Goal: Task Accomplishment & Management: Manage account settings

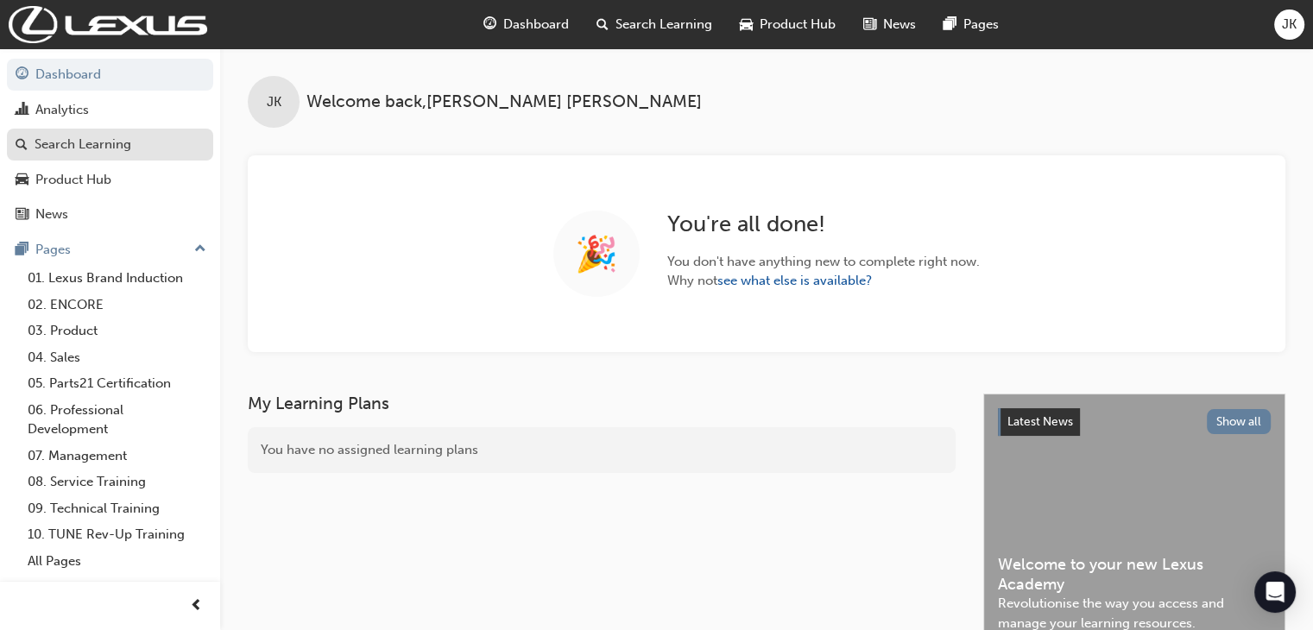
click at [114, 148] on div "Search Learning" at bounding box center [83, 145] width 97 height 20
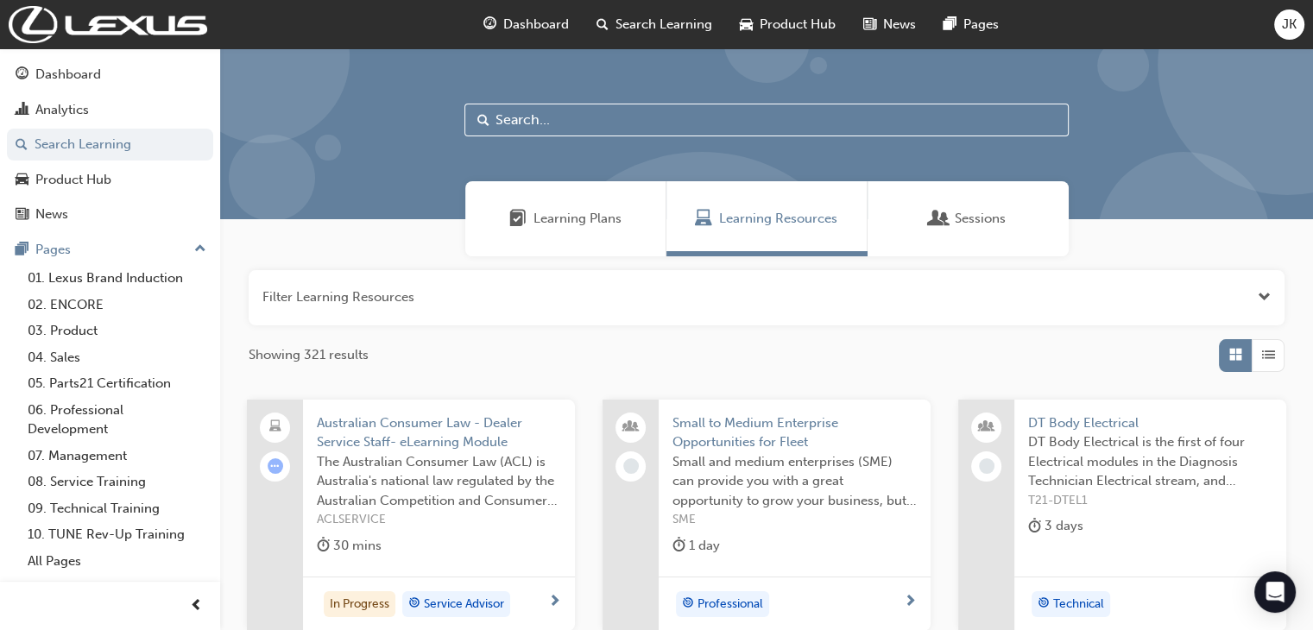
click at [515, 113] on input "text" at bounding box center [766, 120] width 604 height 33
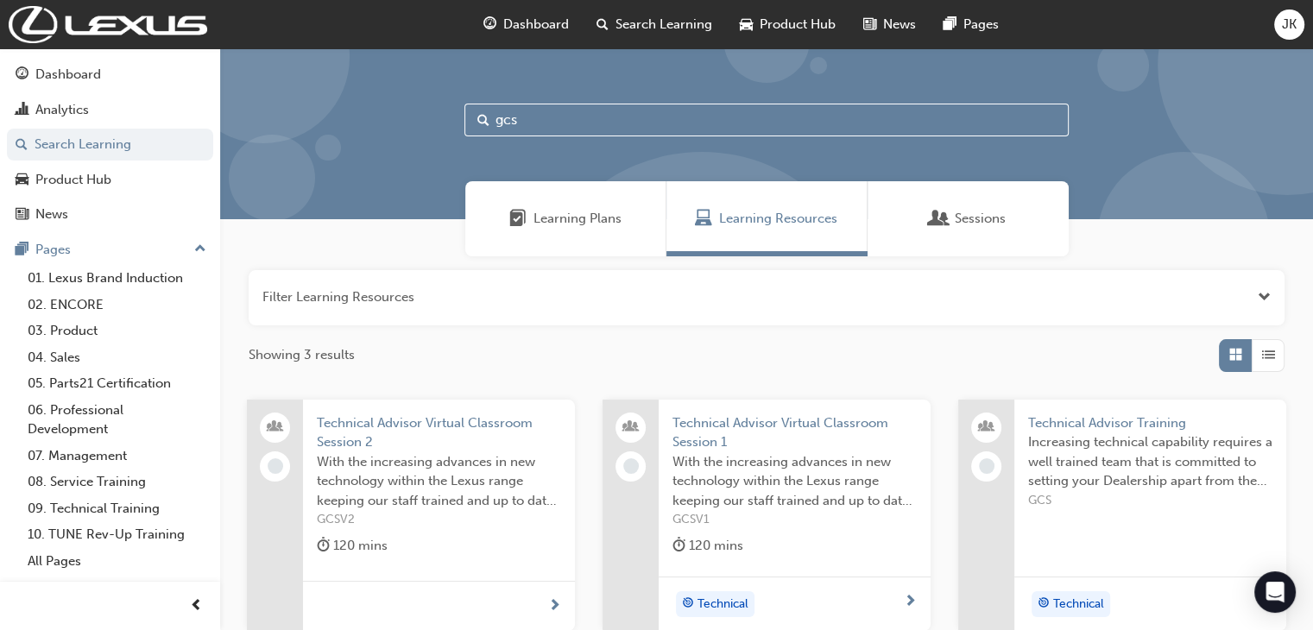
type input "gcs"
click at [1071, 425] on span "Technical Advisor Training" at bounding box center [1150, 424] width 244 height 20
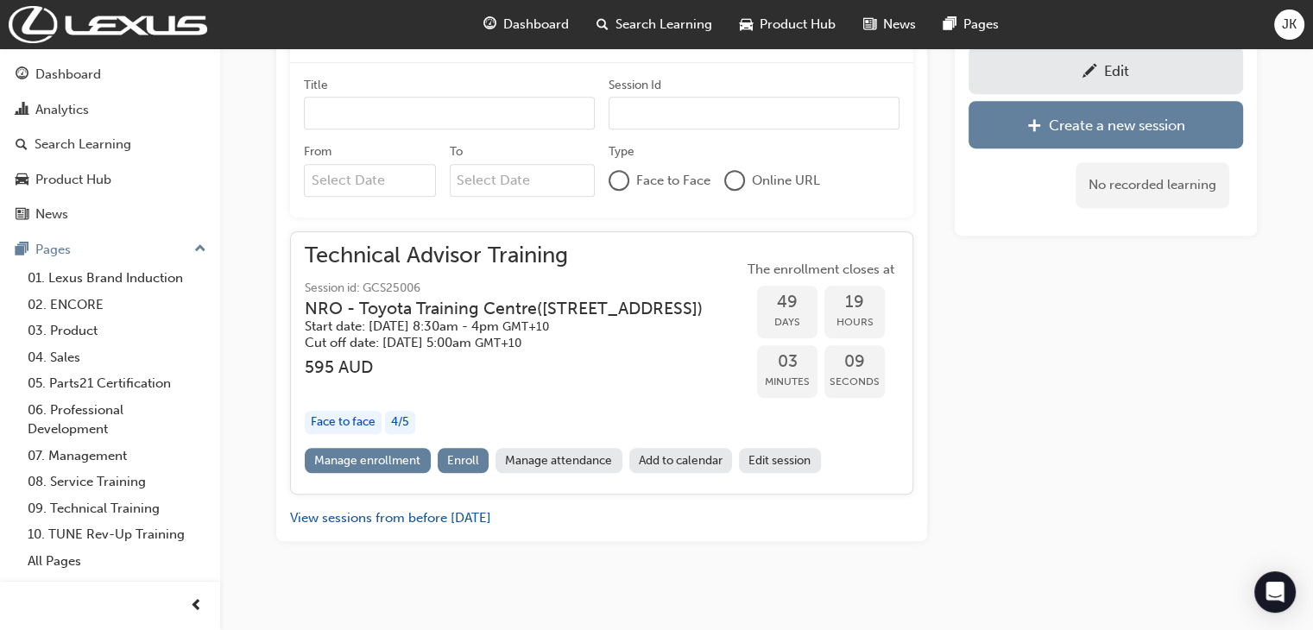
scroll to position [1089, 0]
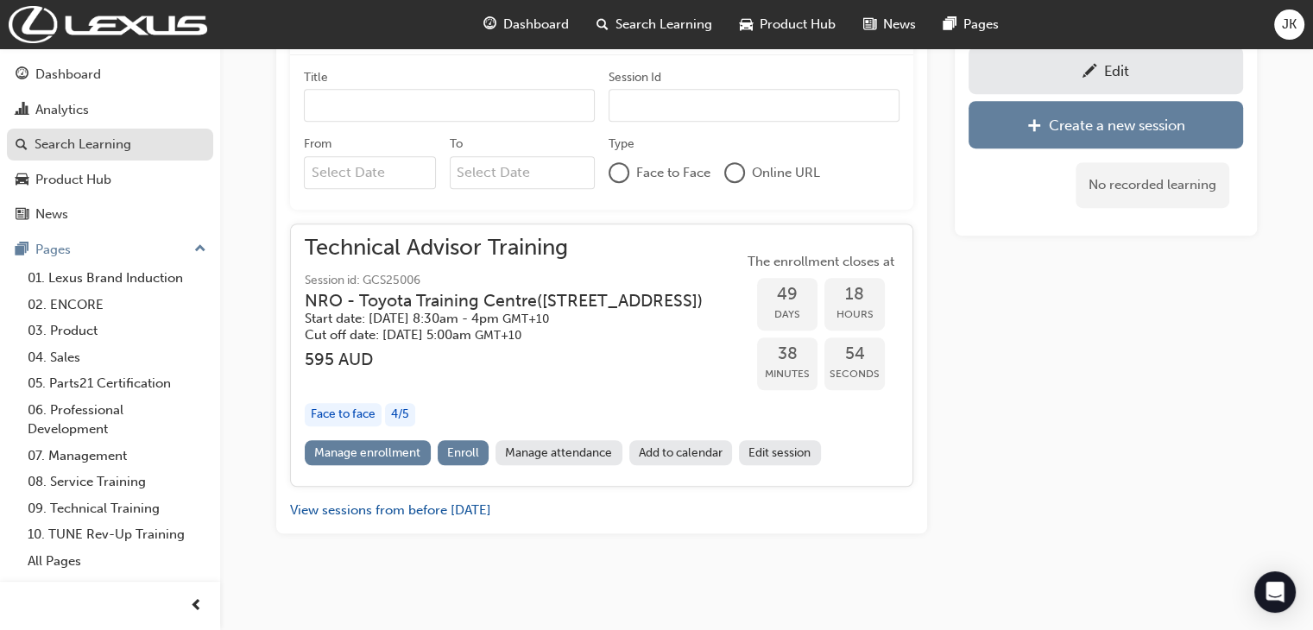
click at [97, 145] on div "Search Learning" at bounding box center [83, 145] width 97 height 20
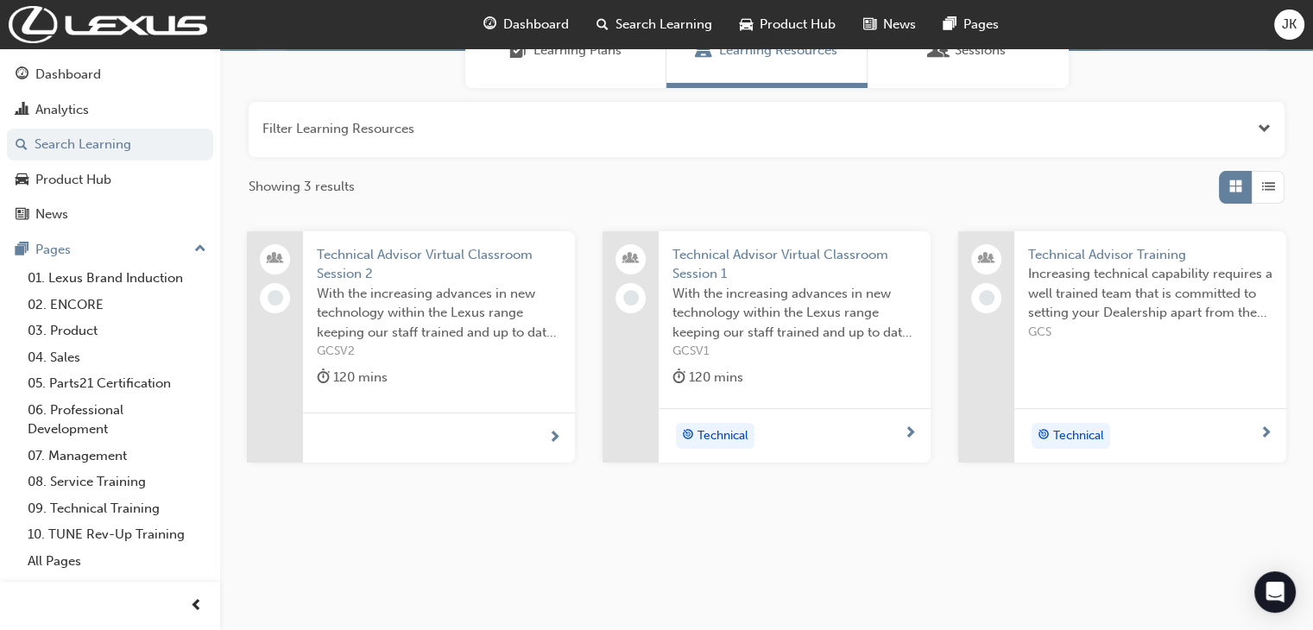
scroll to position [168, 0]
click at [404, 128] on button "button" at bounding box center [767, 129] width 1036 height 55
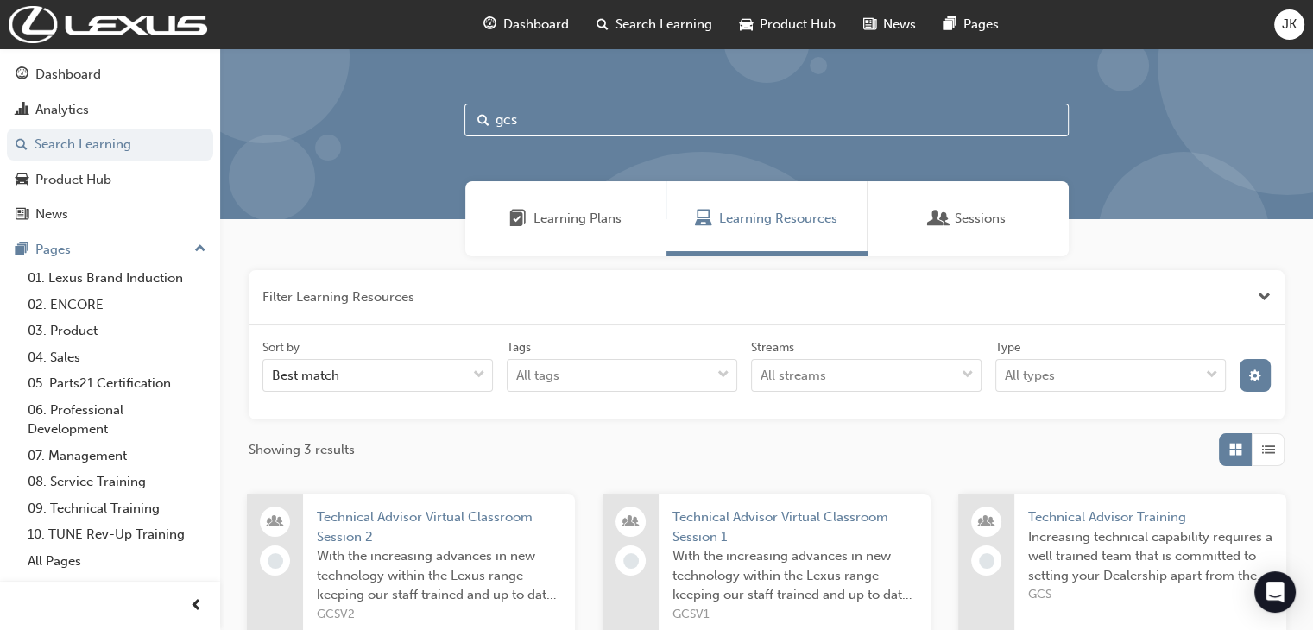
drag, startPoint x: 530, startPoint y: 117, endPoint x: 473, endPoint y: 122, distance: 57.1
click at [473, 122] on input "gcs" at bounding box center [766, 120] width 604 height 33
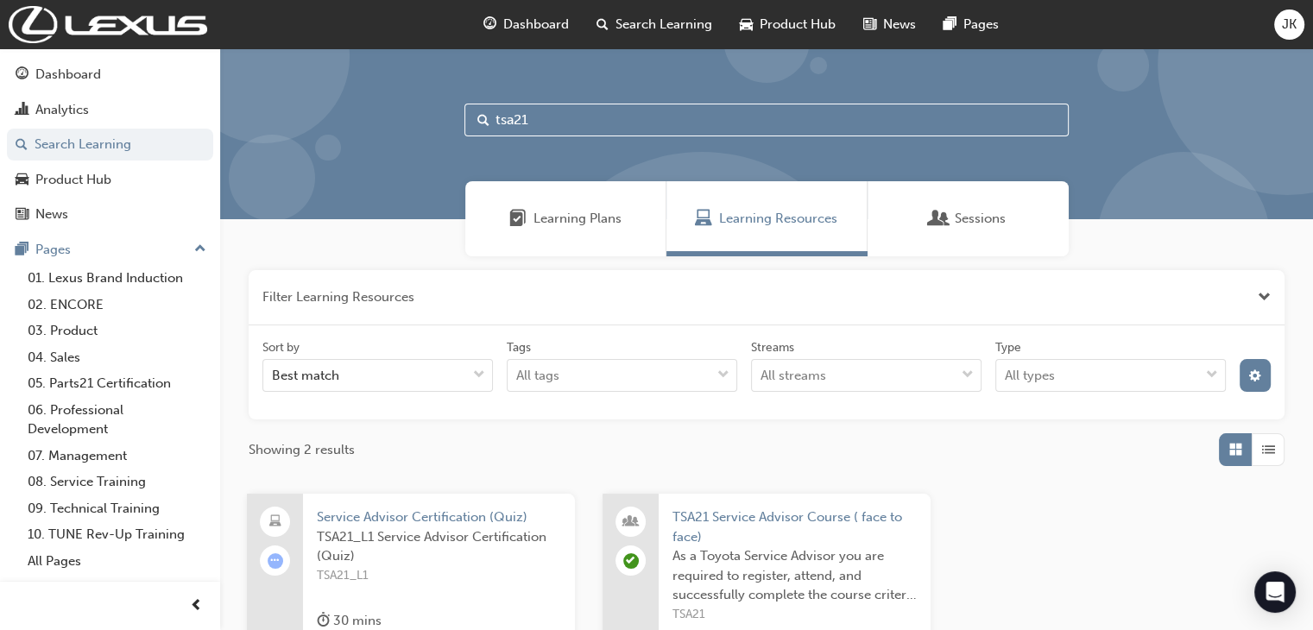
scroll to position [173, 0]
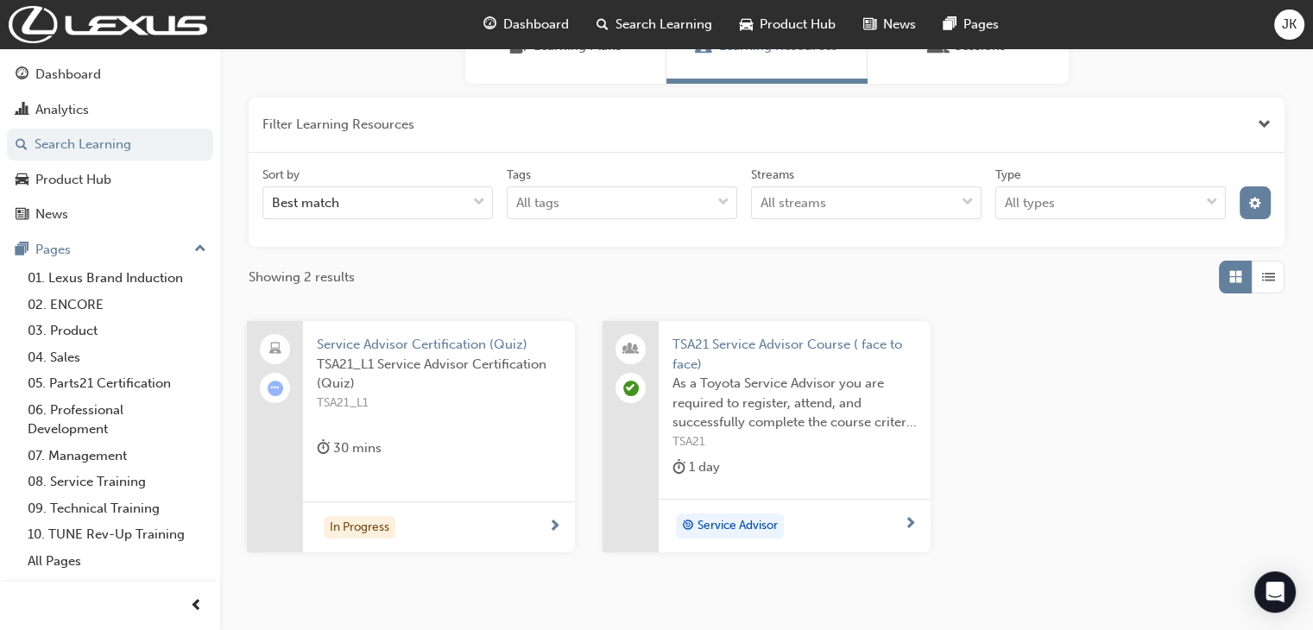
type input "tsa21"
click at [762, 346] on span "TSA21 Service Advisor Course ( face to face)" at bounding box center [795, 354] width 244 height 39
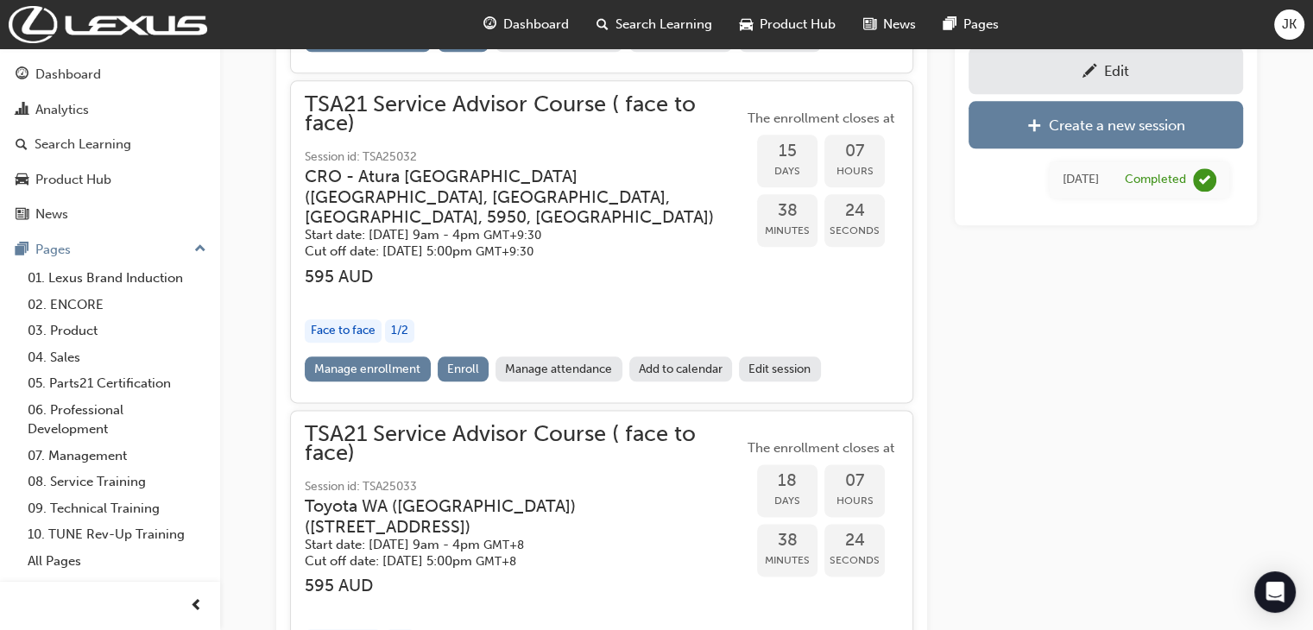
scroll to position [1980, 0]
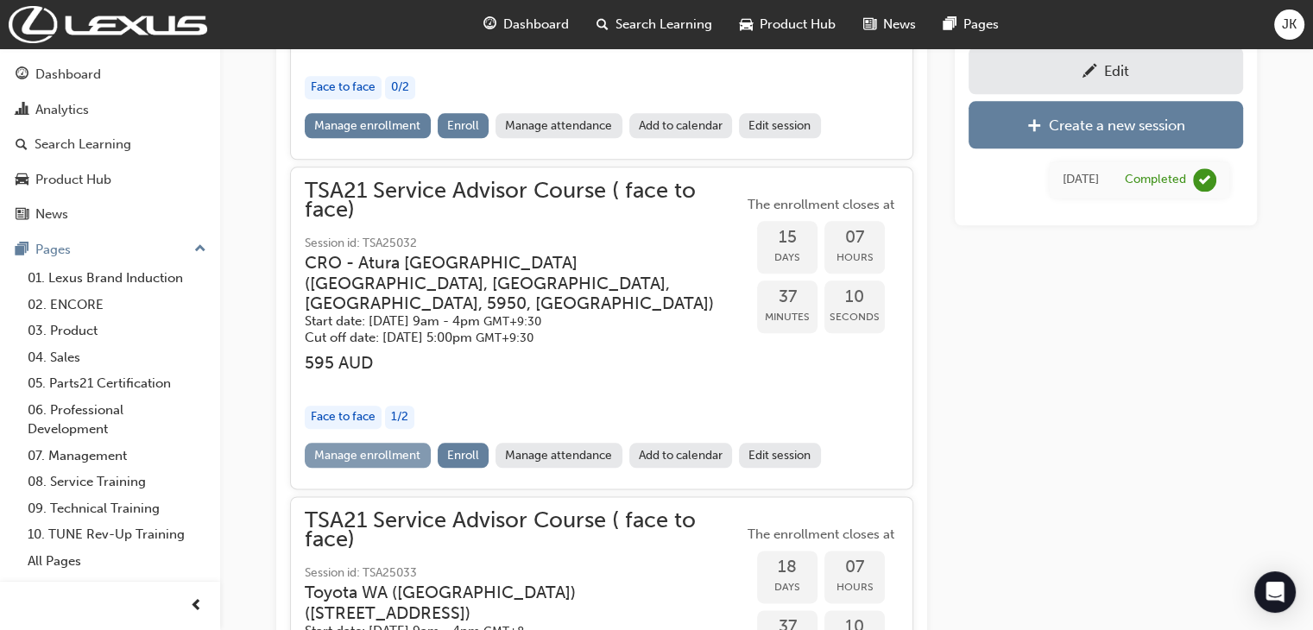
click at [356, 443] on link "Manage enrollment" at bounding box center [368, 455] width 126 height 25
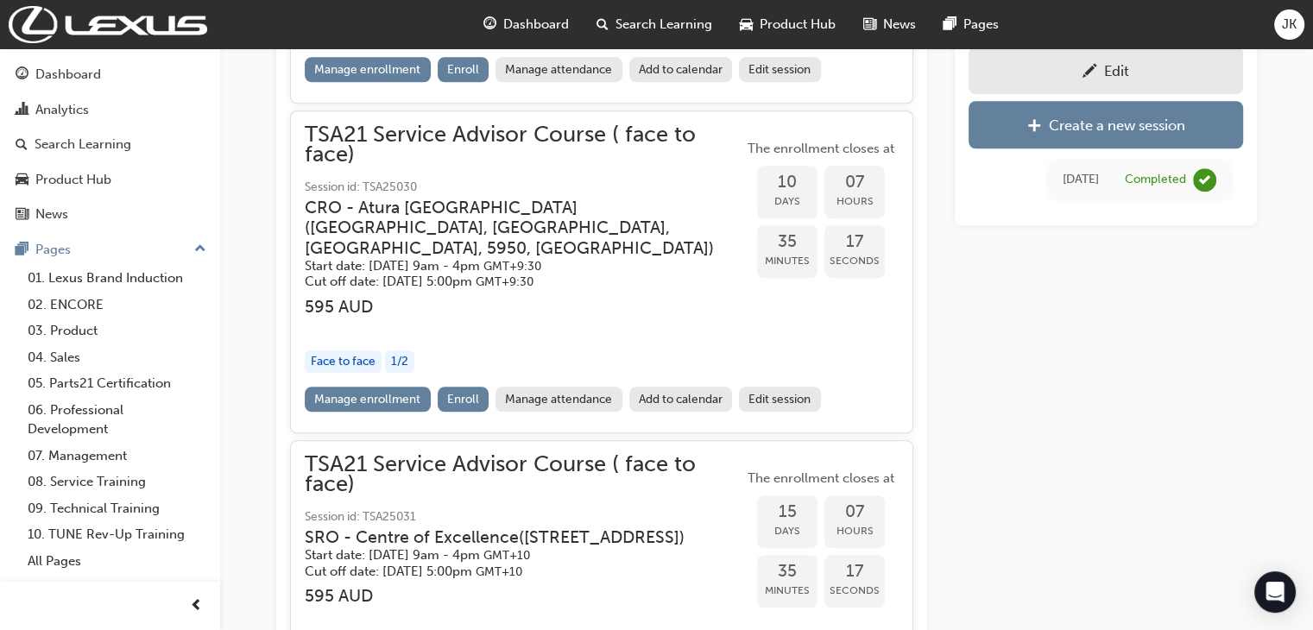
scroll to position [1376, 0]
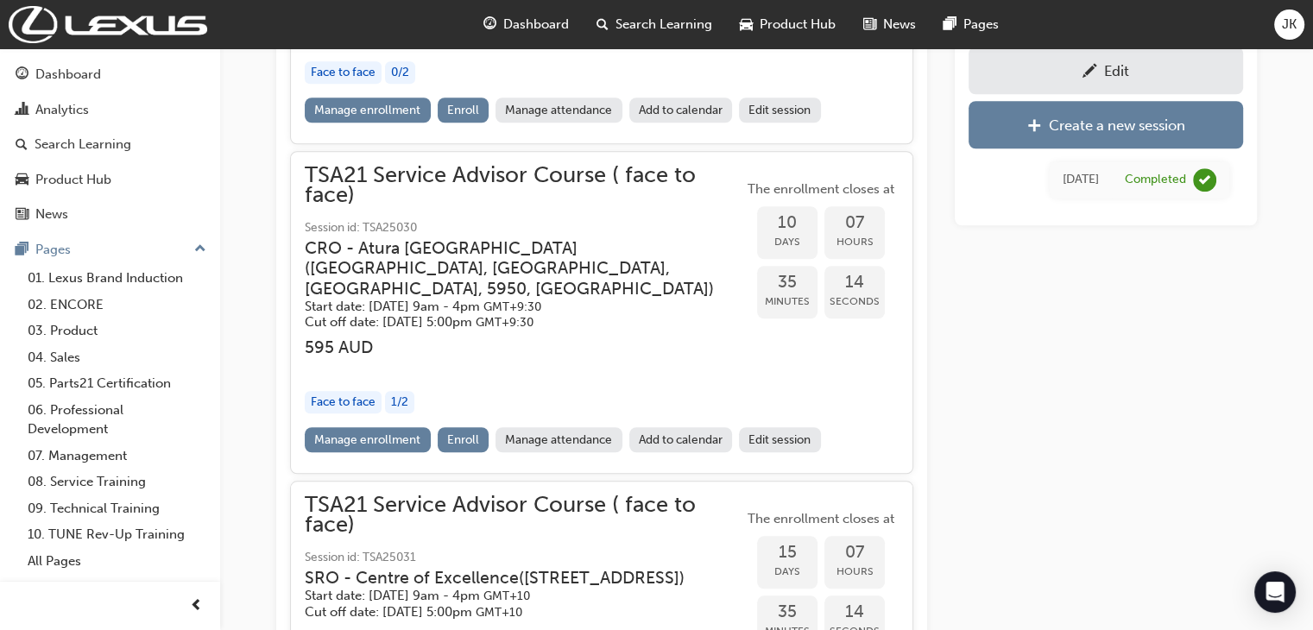
click at [388, 427] on link "Manage enrollment" at bounding box center [368, 439] width 126 height 25
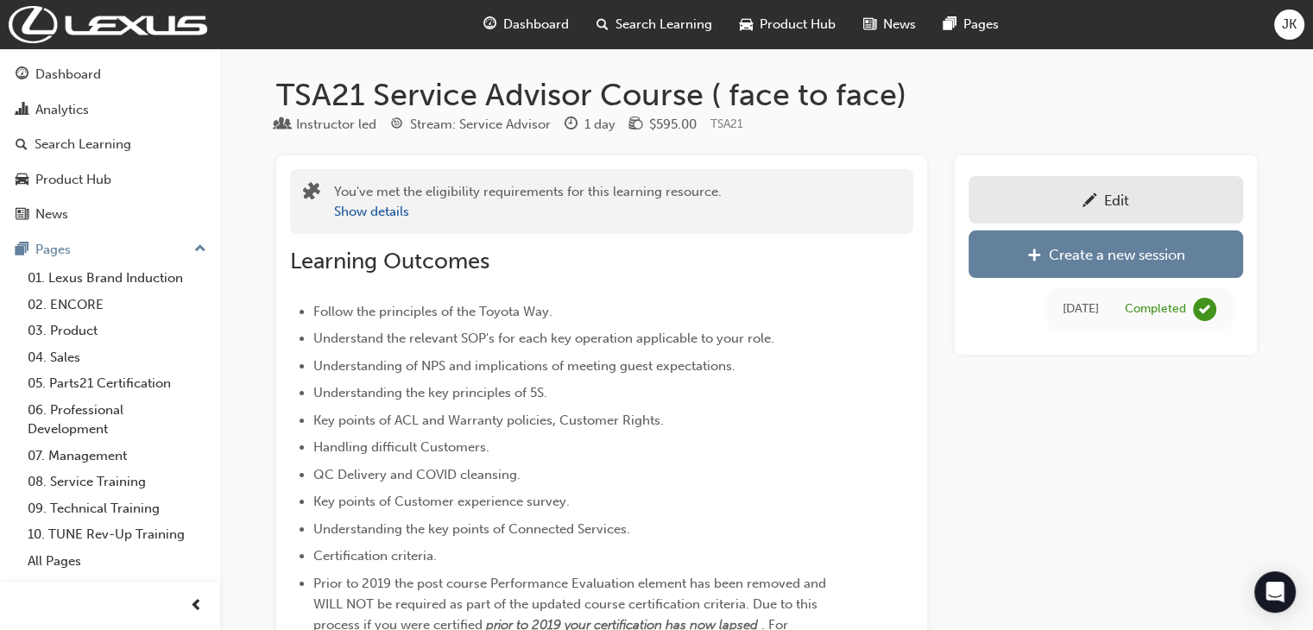
scroll to position [1376, 0]
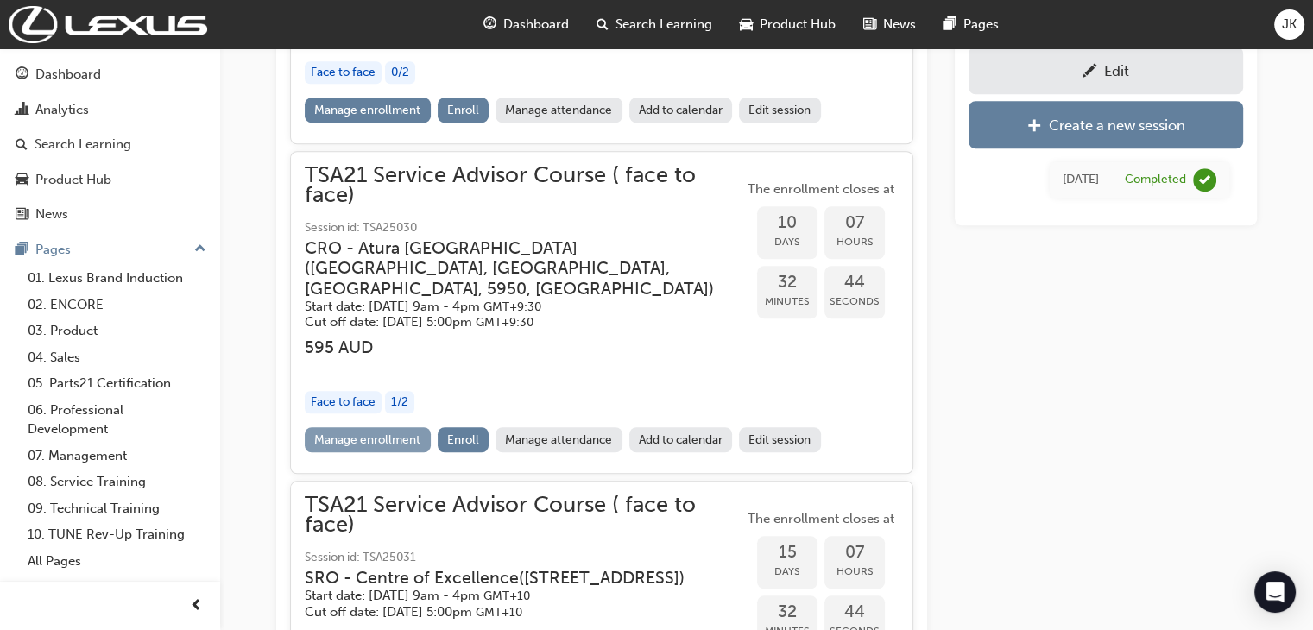
click at [373, 427] on link "Manage enrollment" at bounding box center [368, 439] width 126 height 25
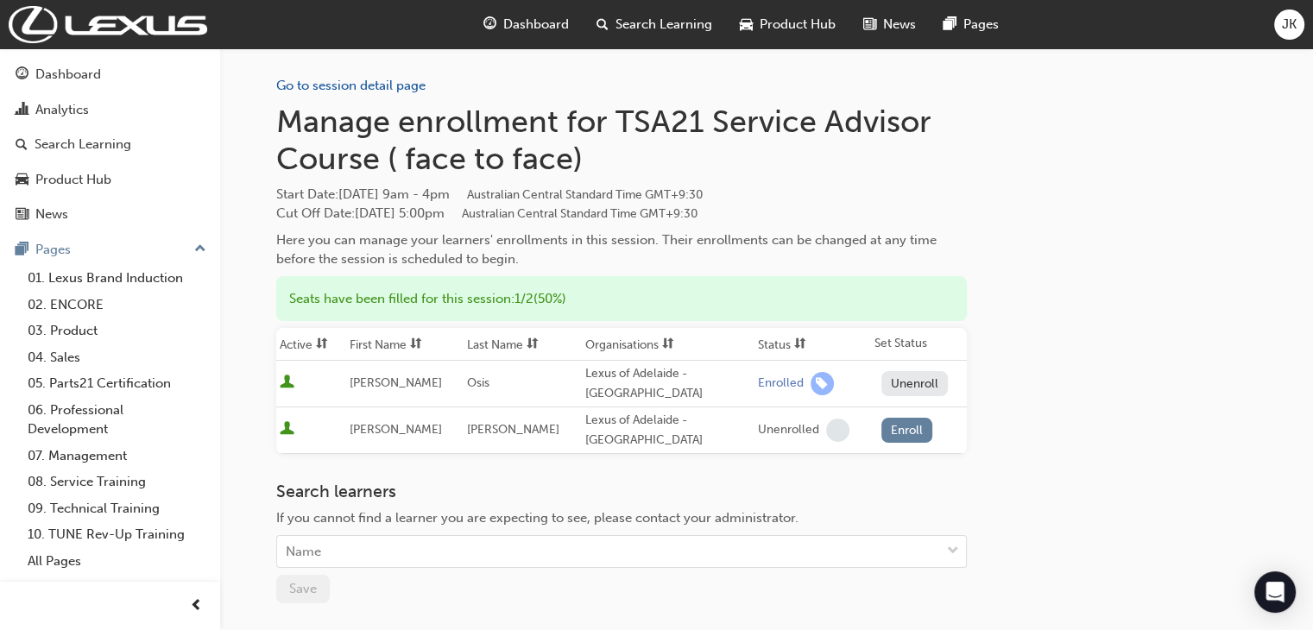
click at [887, 377] on button "Unenroll" at bounding box center [914, 383] width 67 height 25
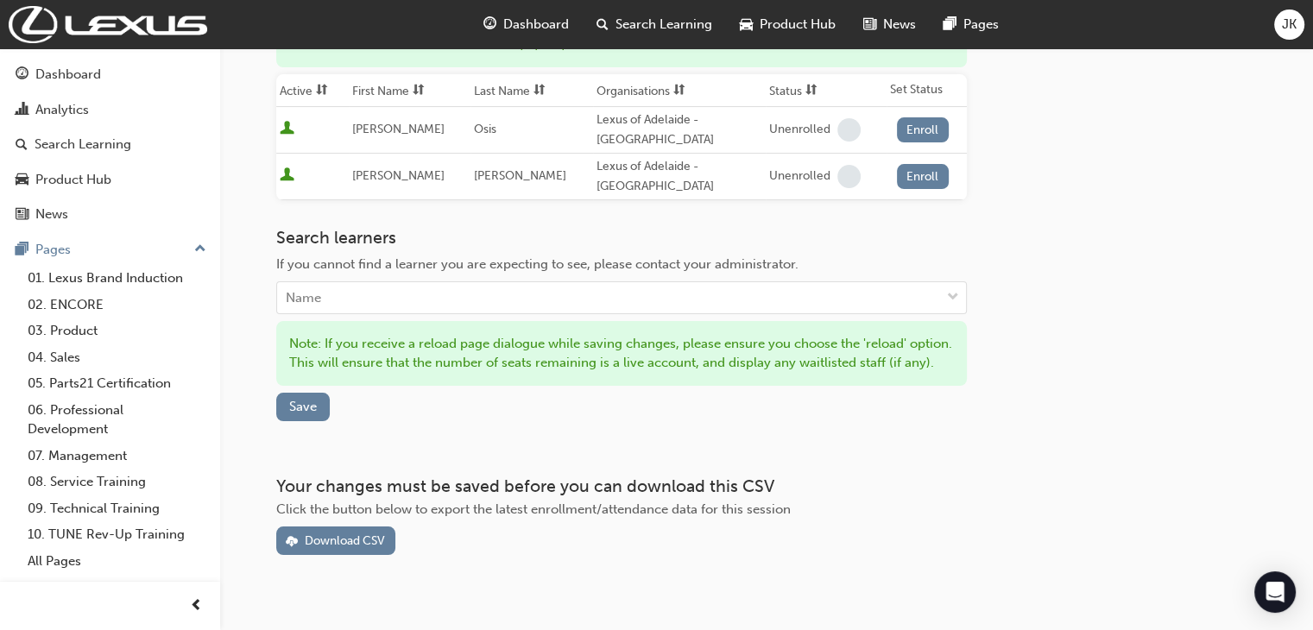
scroll to position [268, 0]
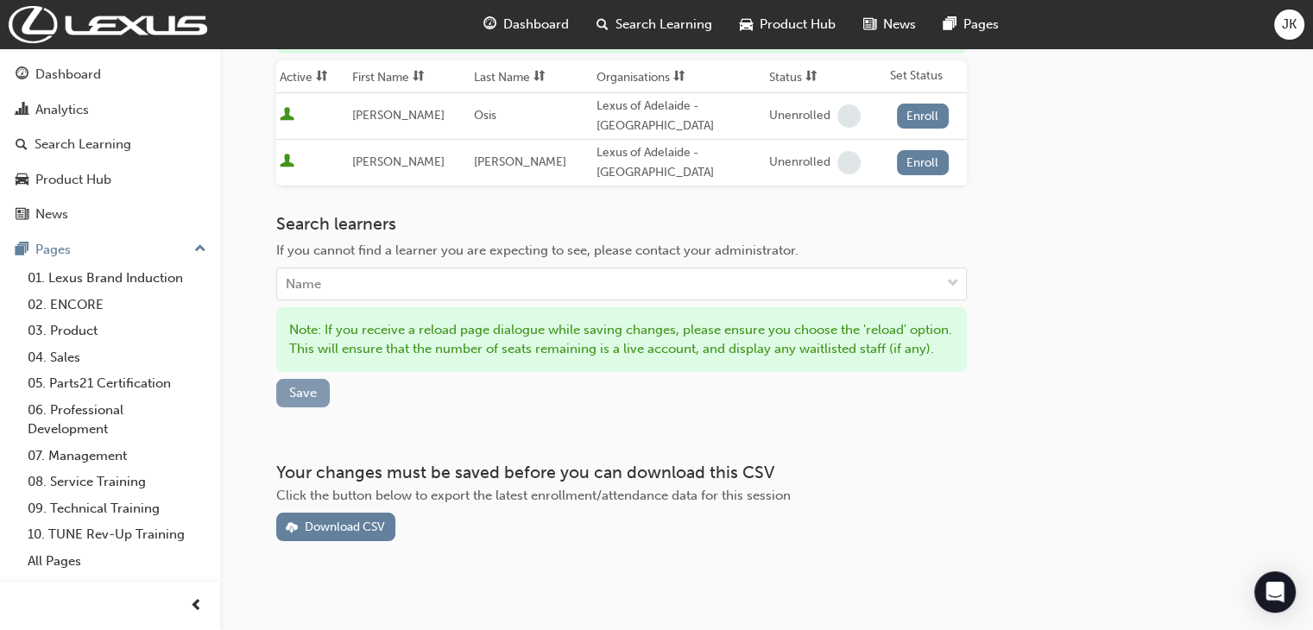
click at [305, 385] on span "Save" at bounding box center [303, 393] width 28 height 16
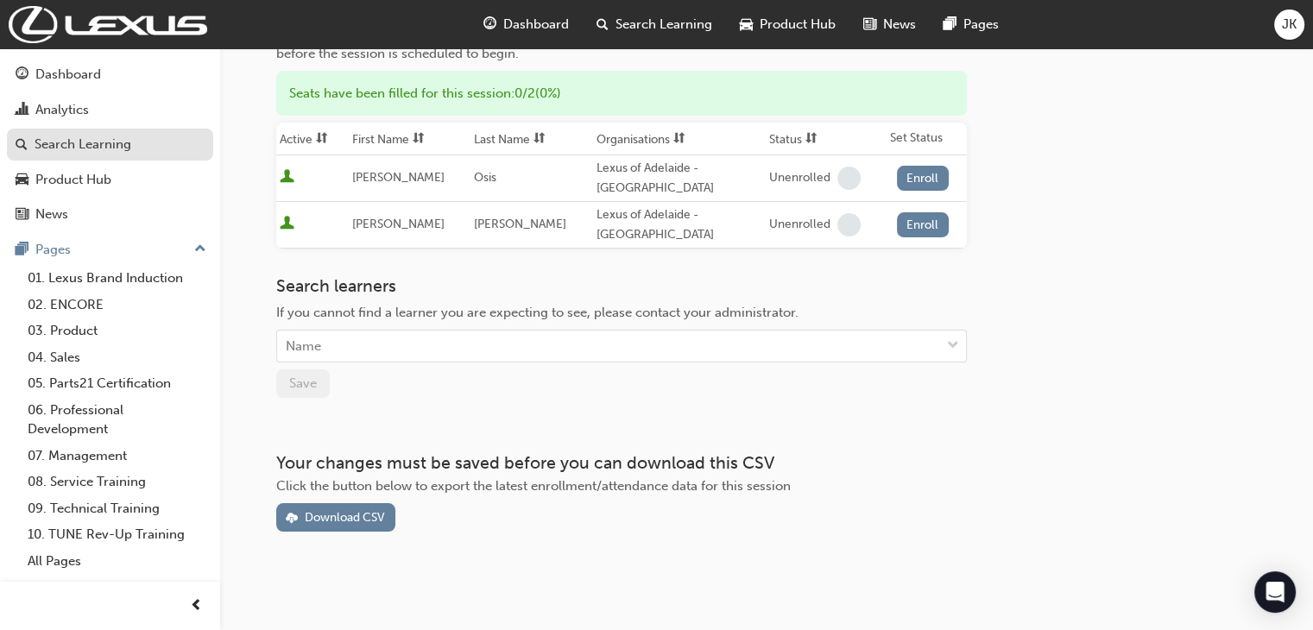
scroll to position [176, 0]
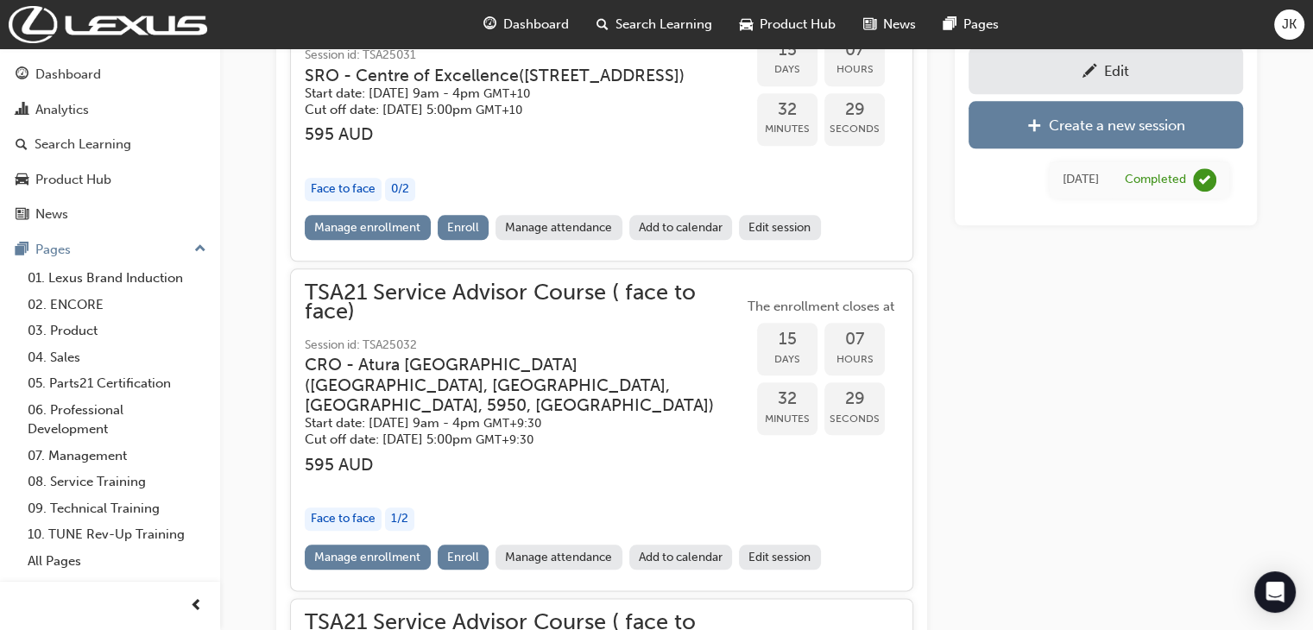
scroll to position [1980, 0]
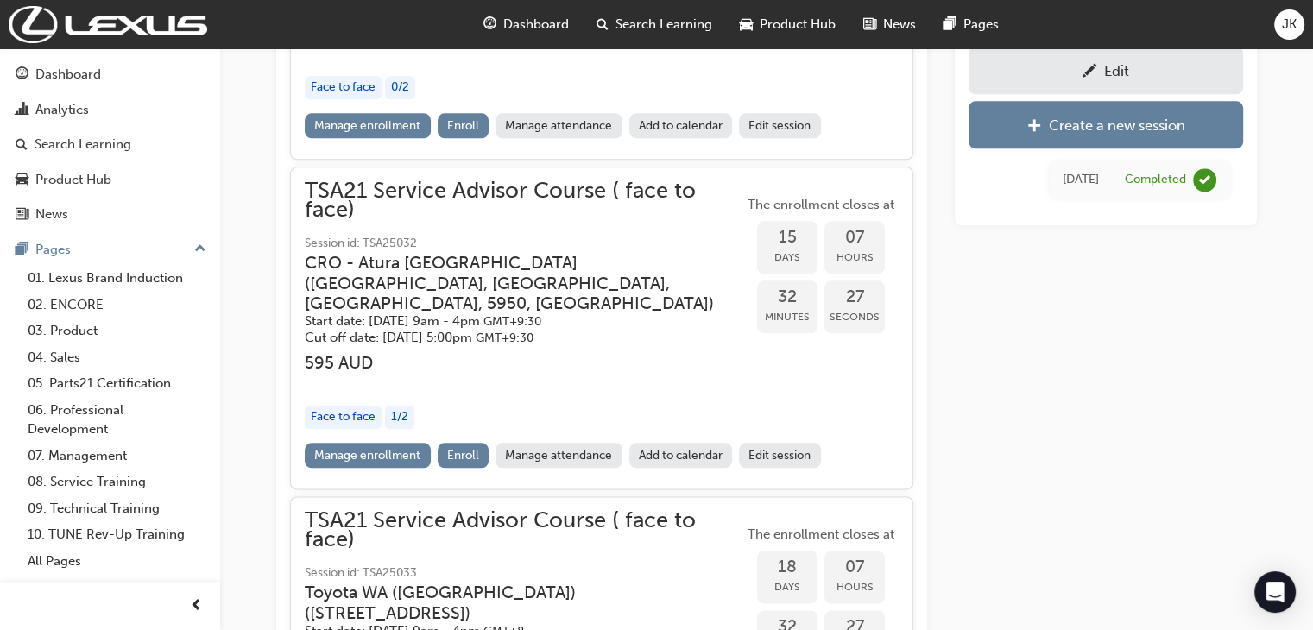
click at [770, 443] on link "Edit session" at bounding box center [780, 455] width 82 height 25
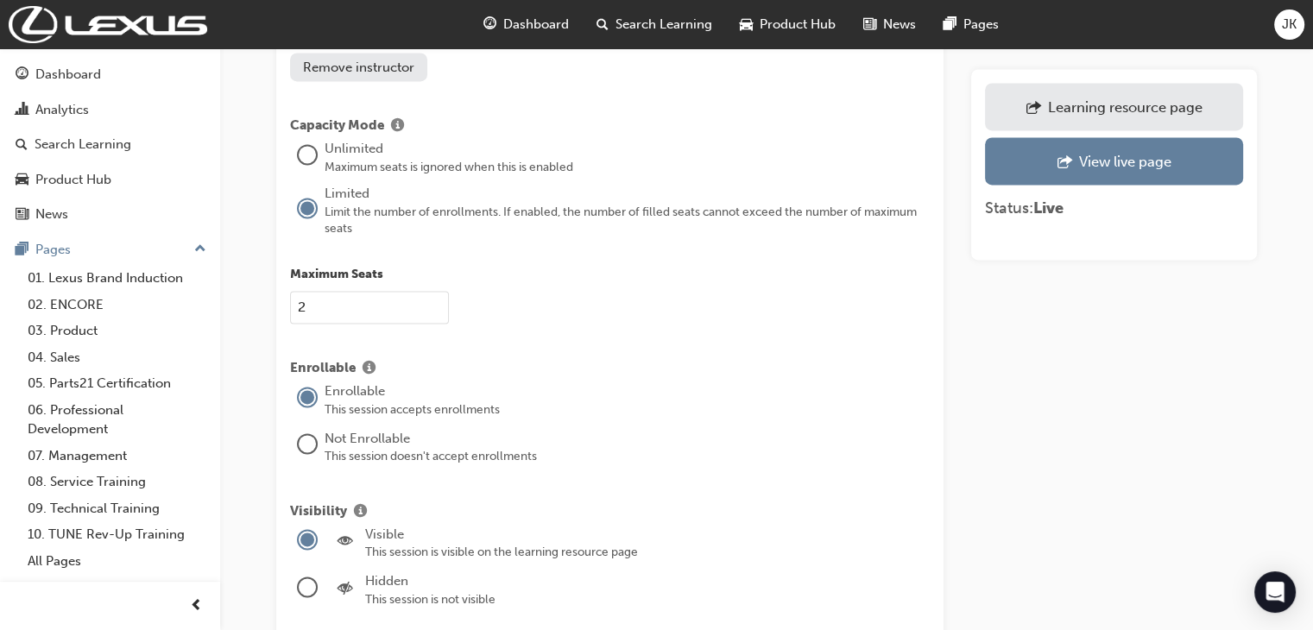
scroll to position [2590, 0]
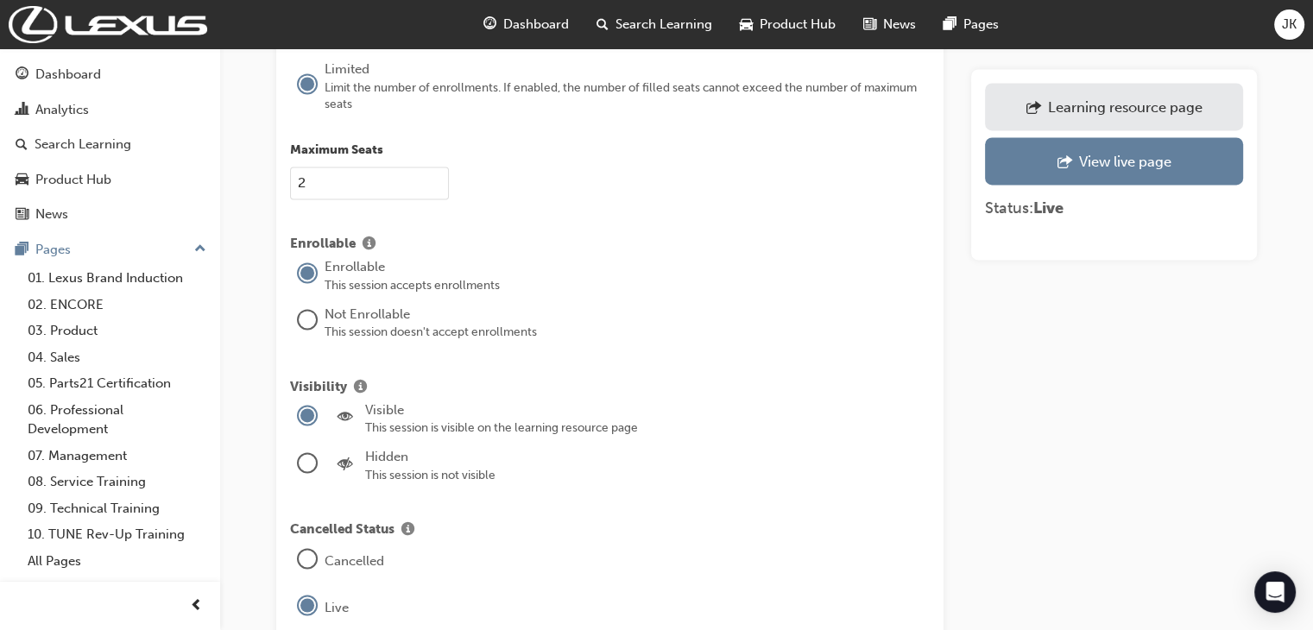
click at [309, 311] on div at bounding box center [307, 319] width 17 height 17
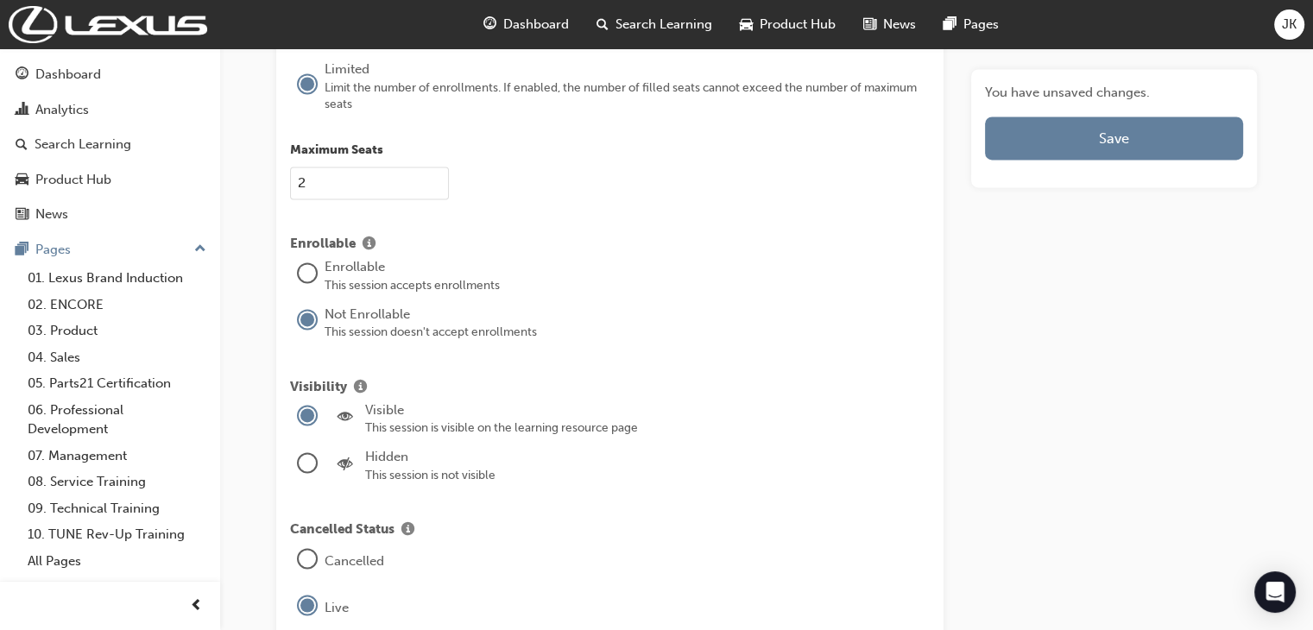
click at [309, 454] on div at bounding box center [307, 462] width 17 height 17
click at [306, 550] on div at bounding box center [307, 558] width 17 height 17
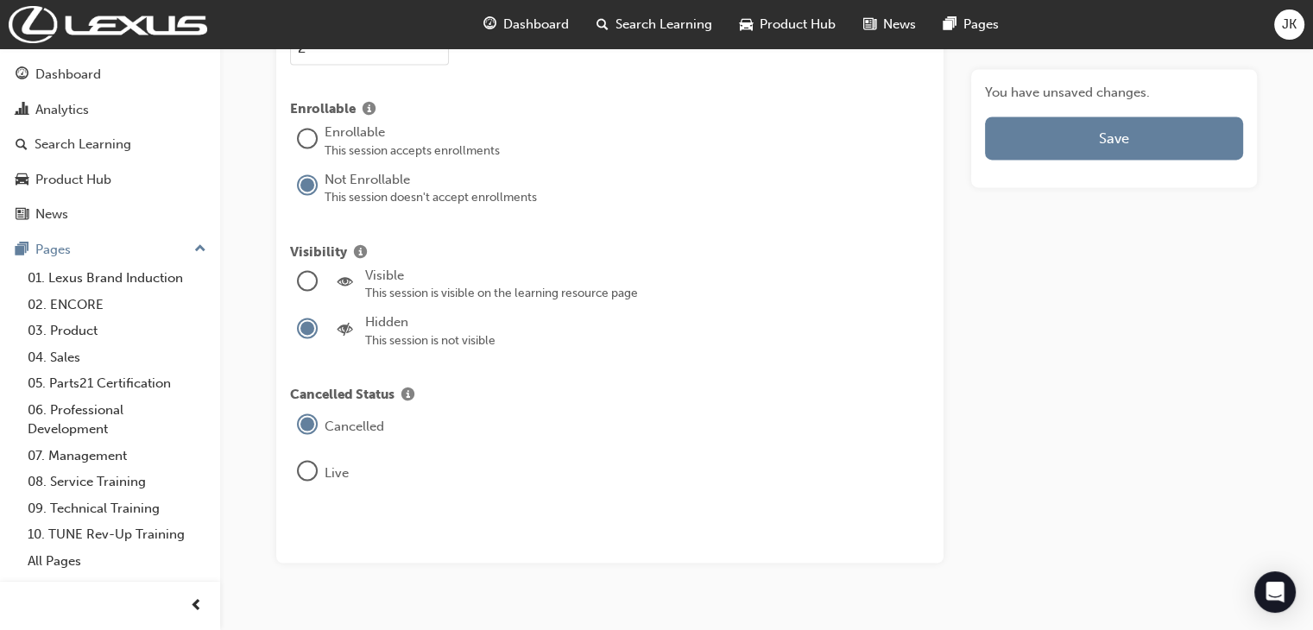
scroll to position [2737, 0]
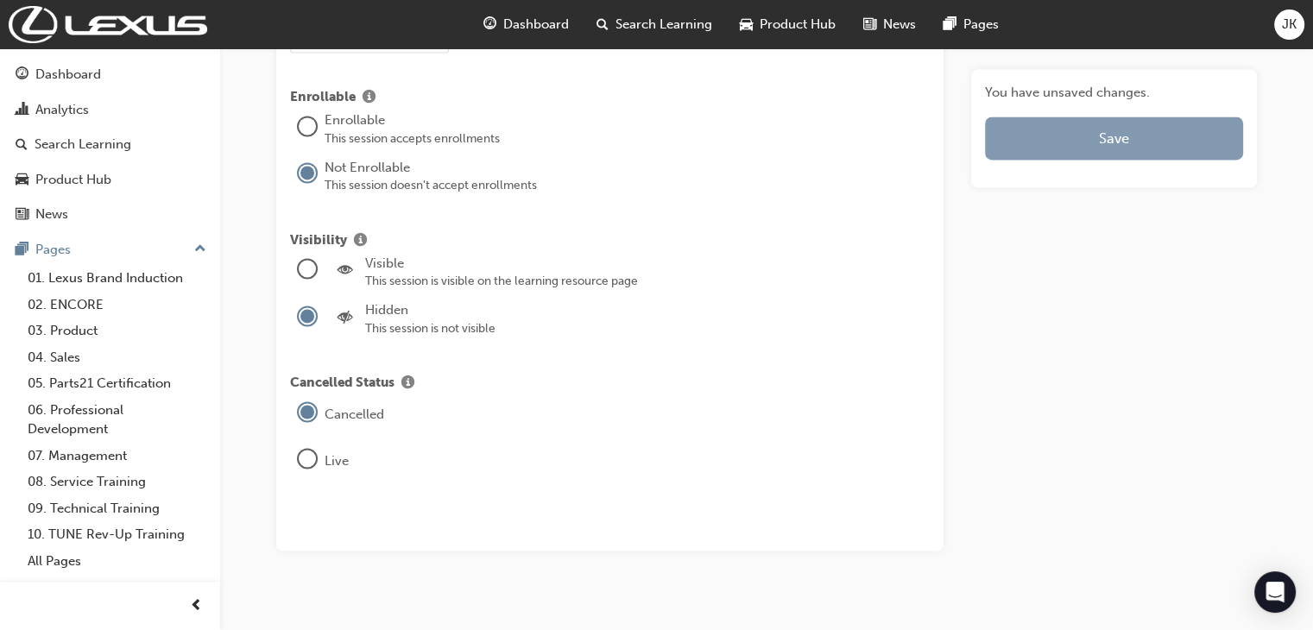
click at [1106, 136] on button "Save" at bounding box center [1114, 138] width 258 height 43
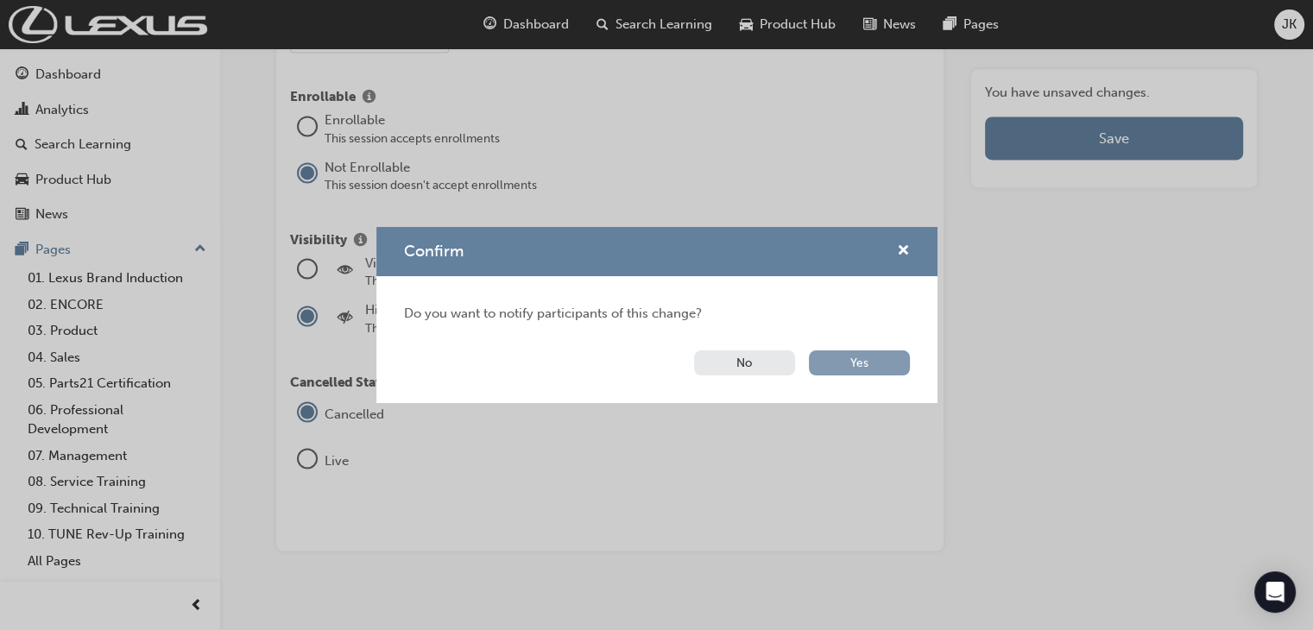
click at [860, 365] on button "Yes" at bounding box center [859, 363] width 101 height 25
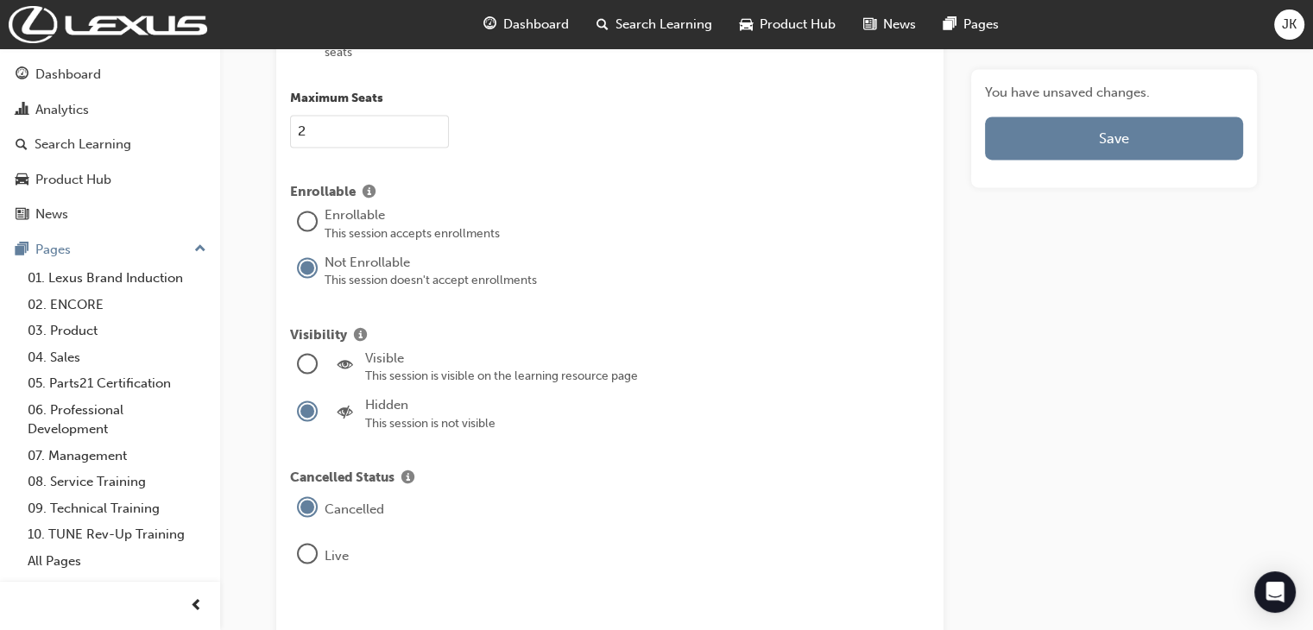
scroll to position [2650, 0]
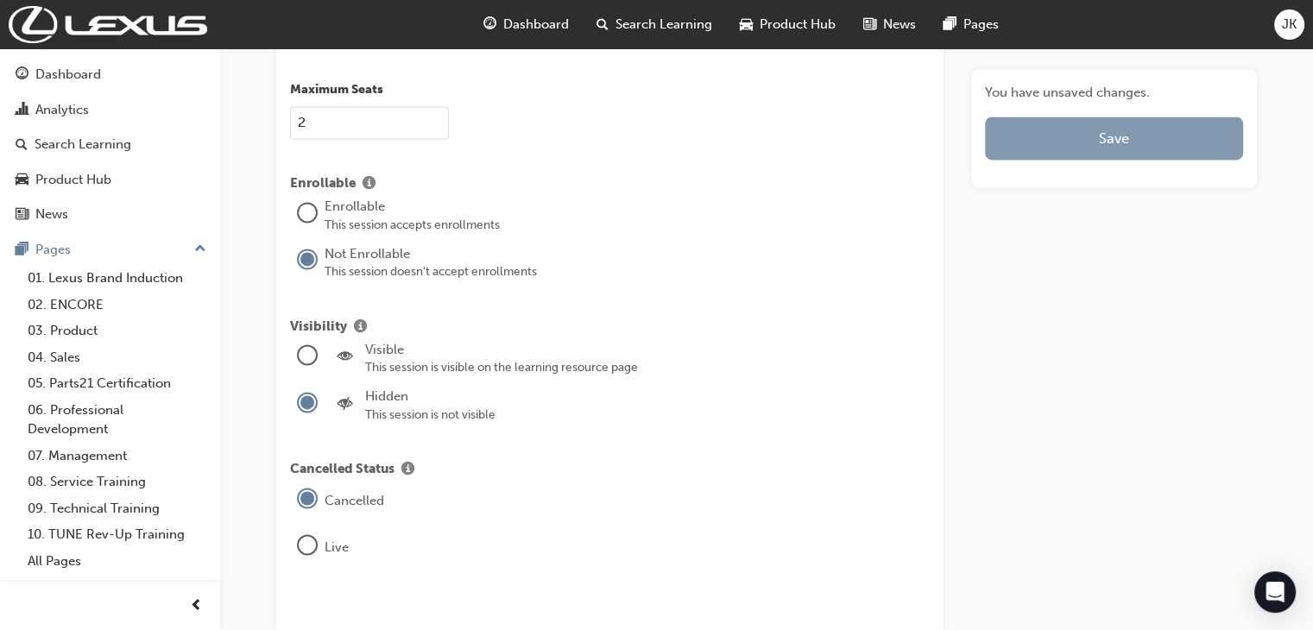
click at [1108, 139] on button "Save" at bounding box center [1114, 138] width 258 height 43
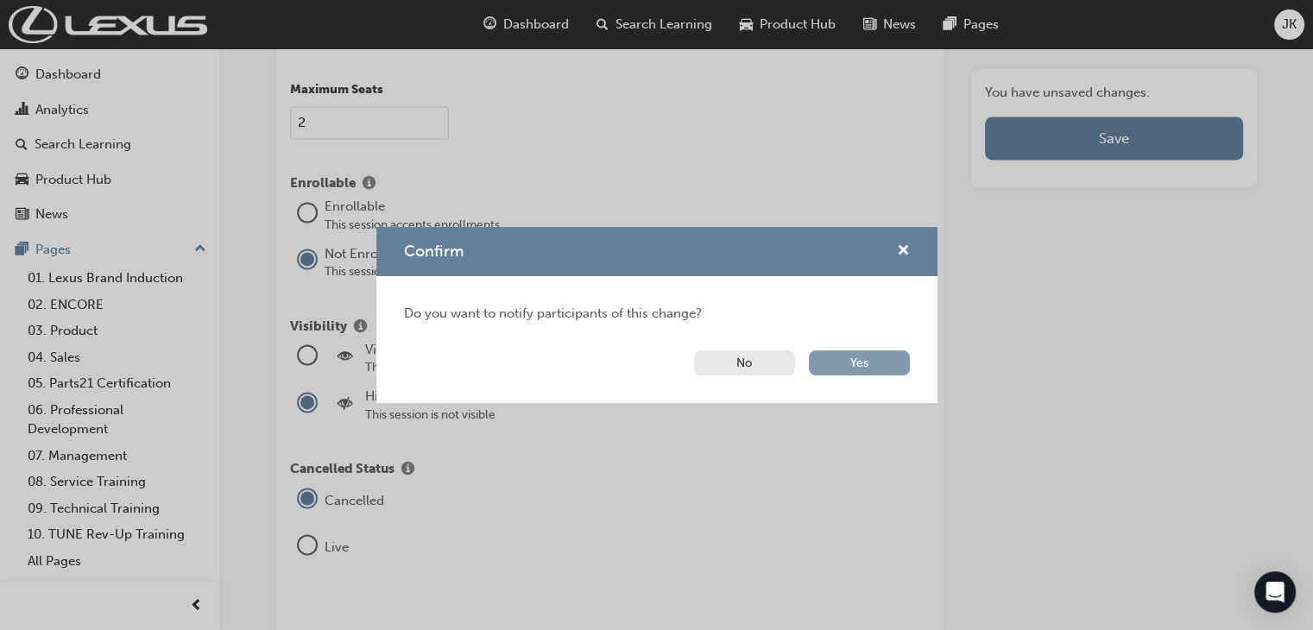
click at [859, 363] on button "Yes" at bounding box center [859, 363] width 101 height 25
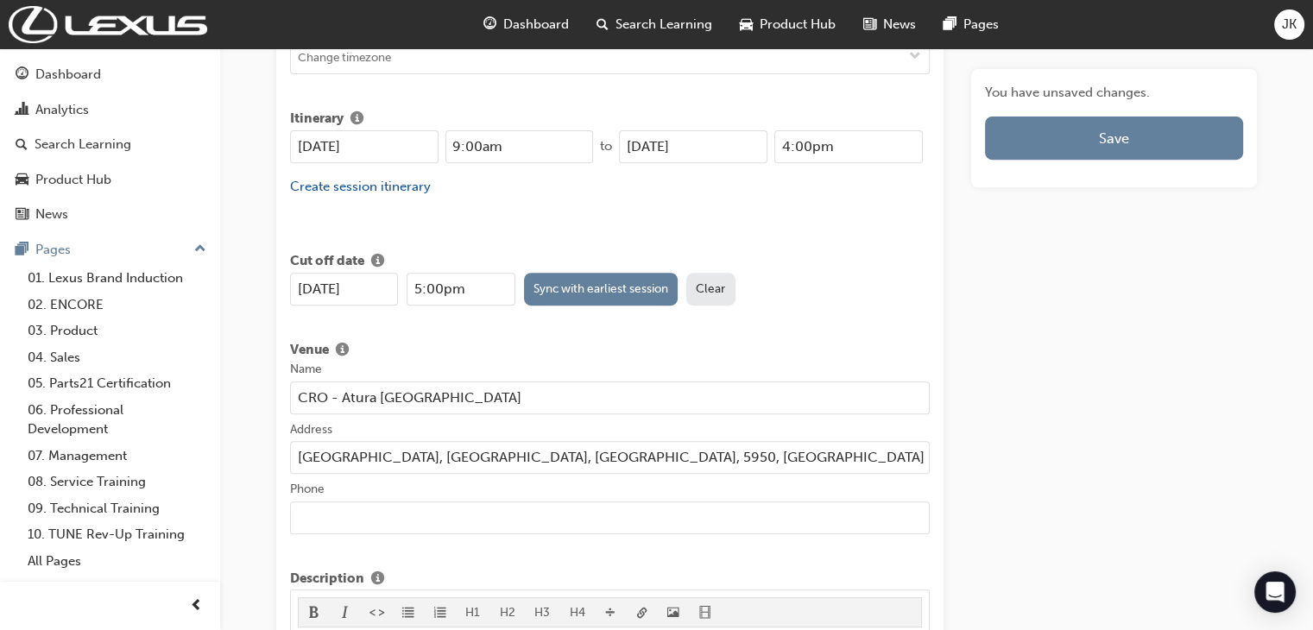
scroll to position [578, 0]
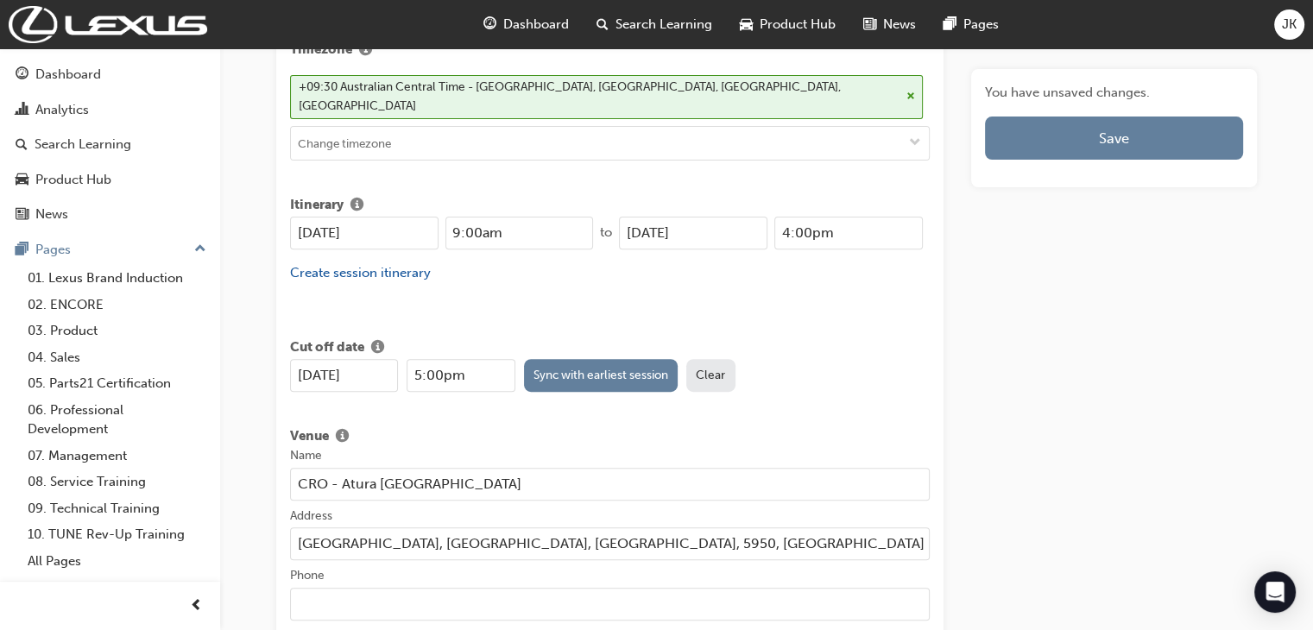
scroll to position [1980, 0]
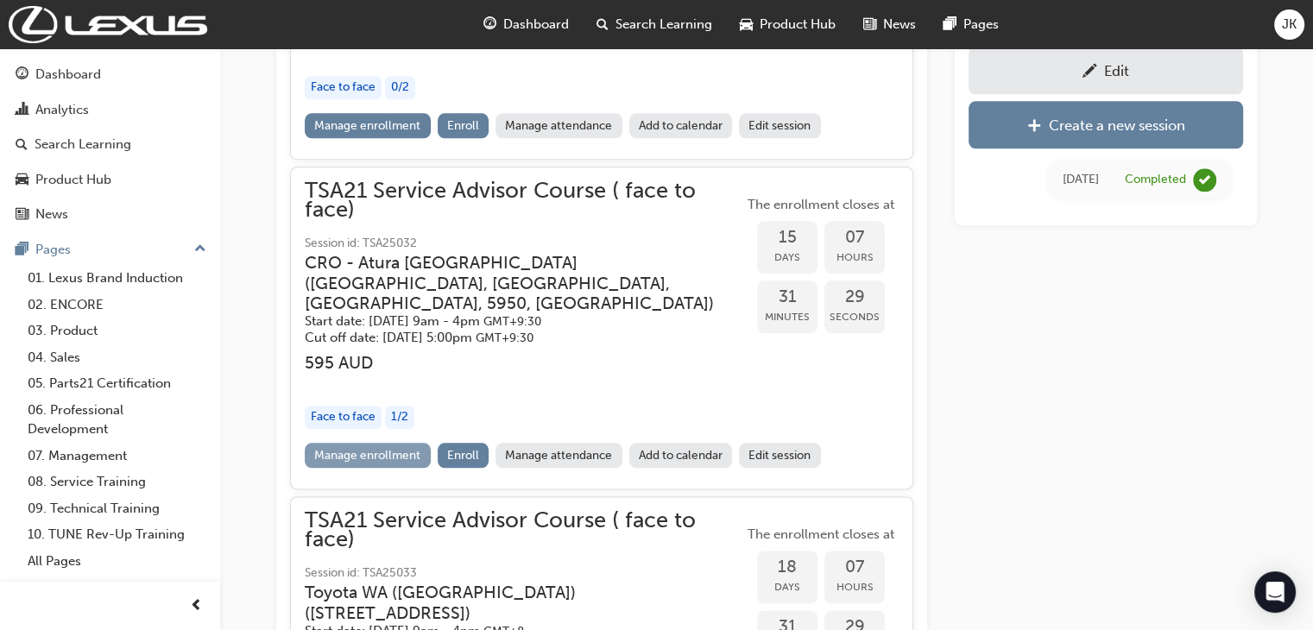
click at [356, 443] on link "Manage enrollment" at bounding box center [368, 455] width 126 height 25
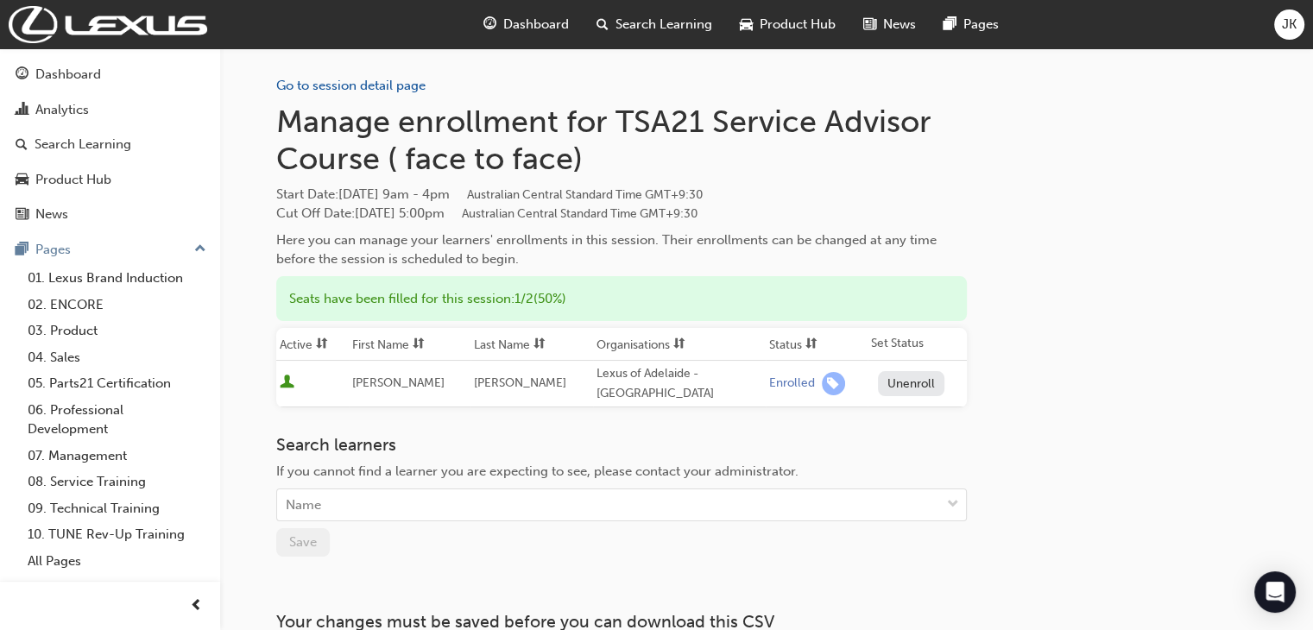
click at [901, 376] on button "Unenroll" at bounding box center [911, 383] width 67 height 25
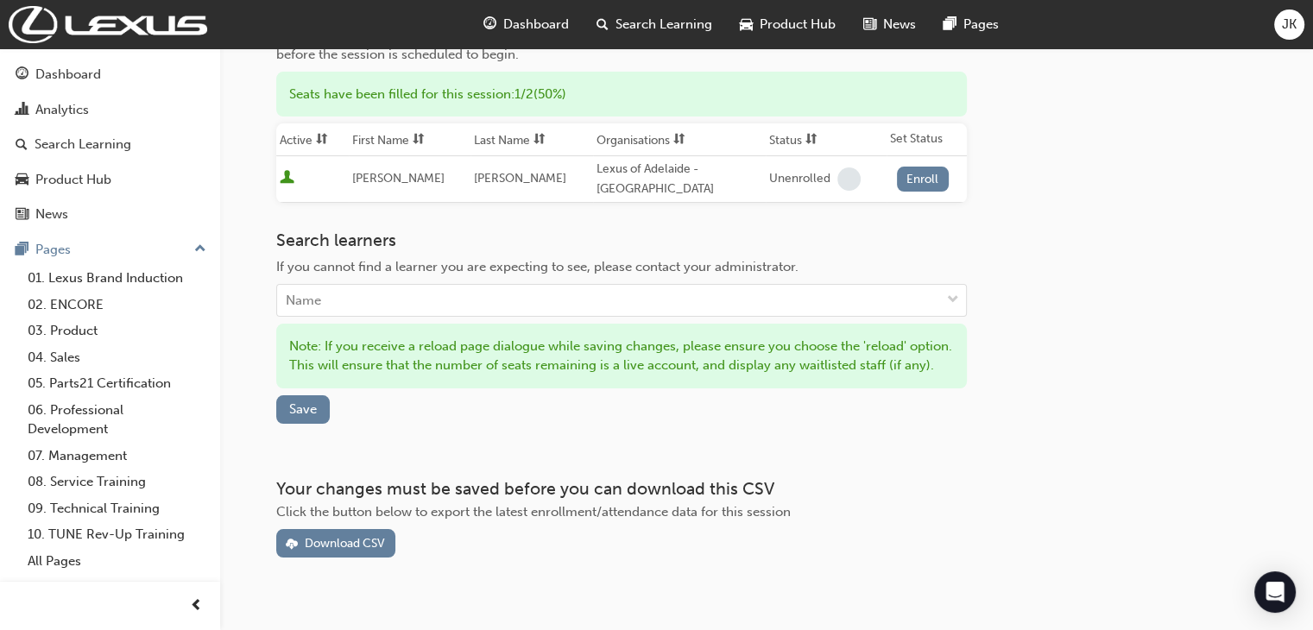
scroll to position [235, 0]
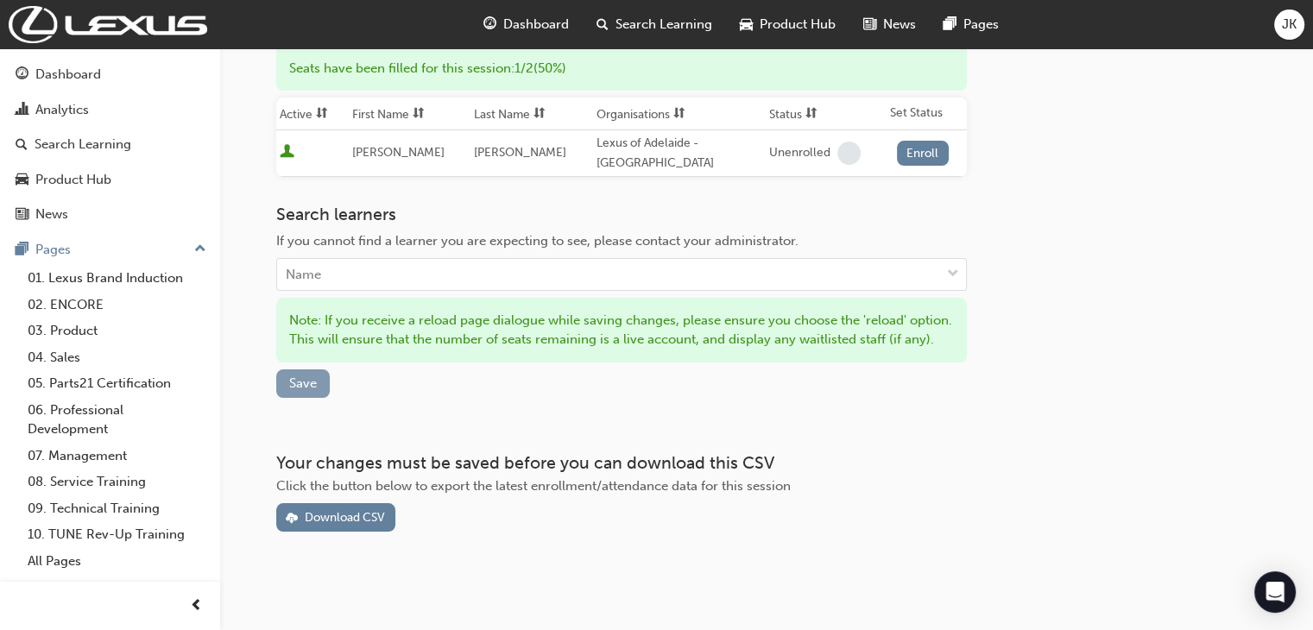
click at [301, 385] on span "Save" at bounding box center [303, 384] width 28 height 16
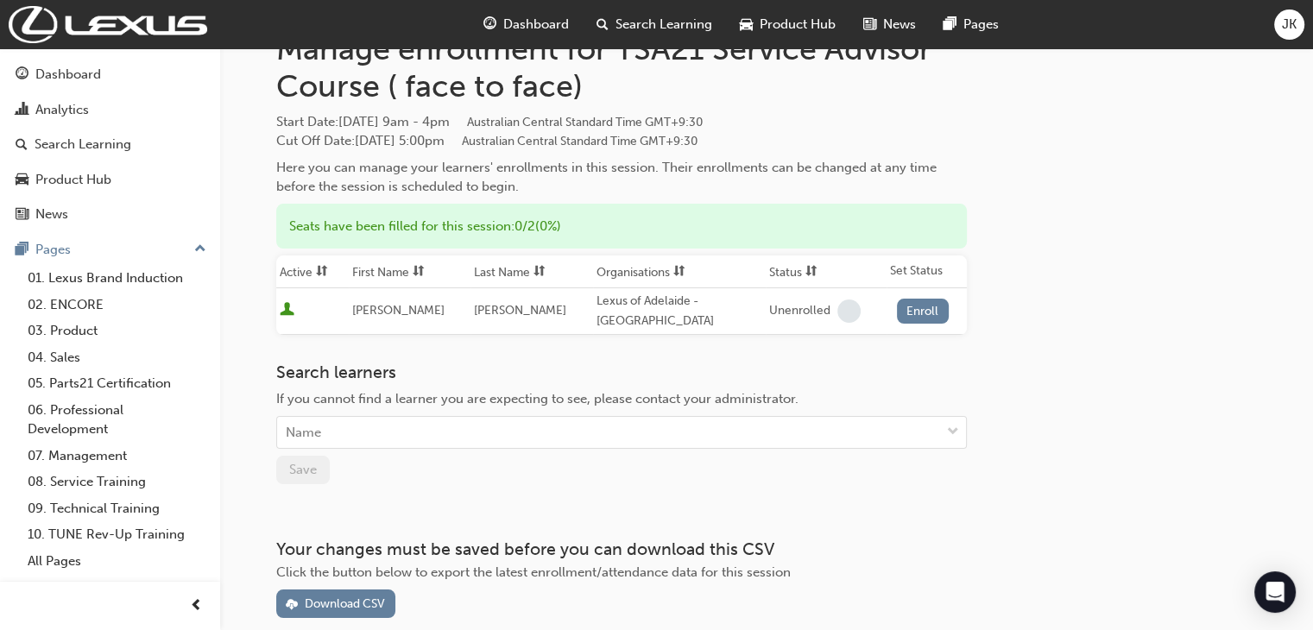
scroll to position [0, 0]
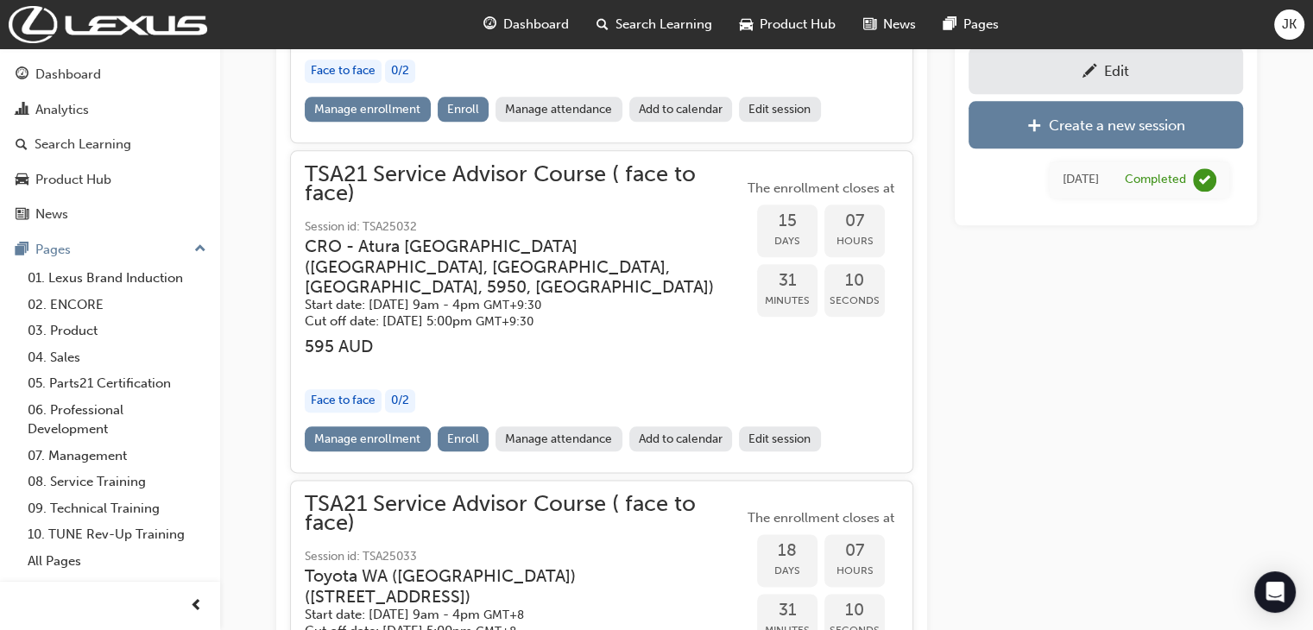
scroll to position [1980, 0]
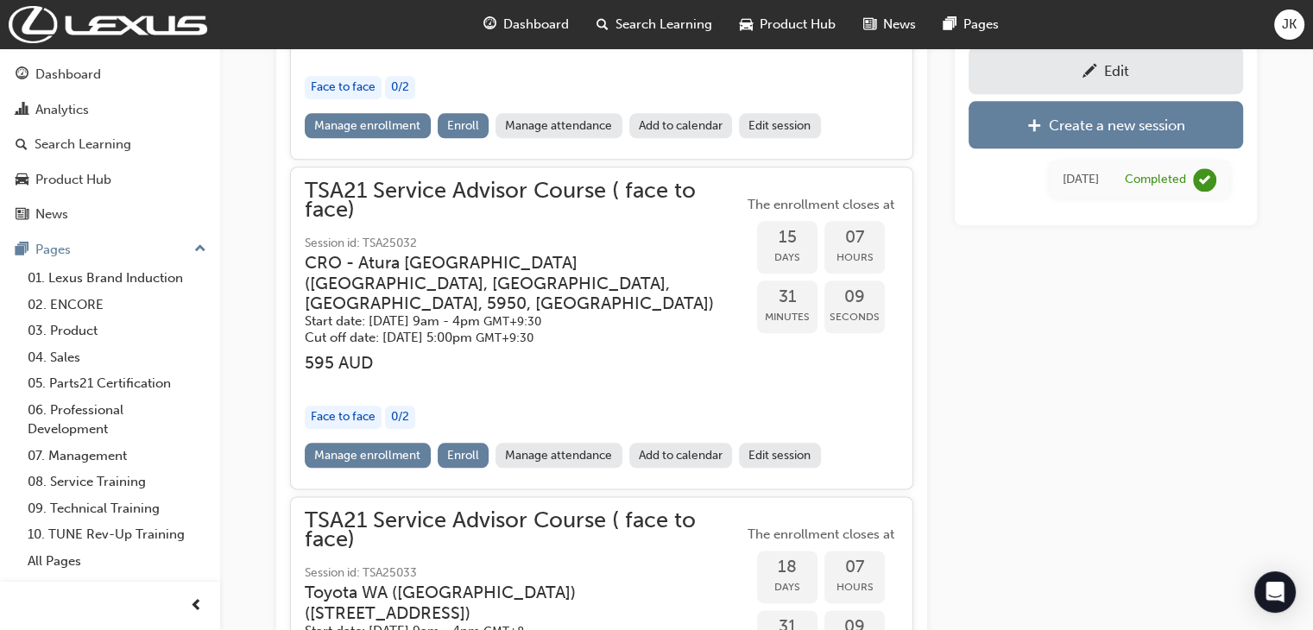
click at [784, 443] on link "Edit session" at bounding box center [780, 455] width 82 height 25
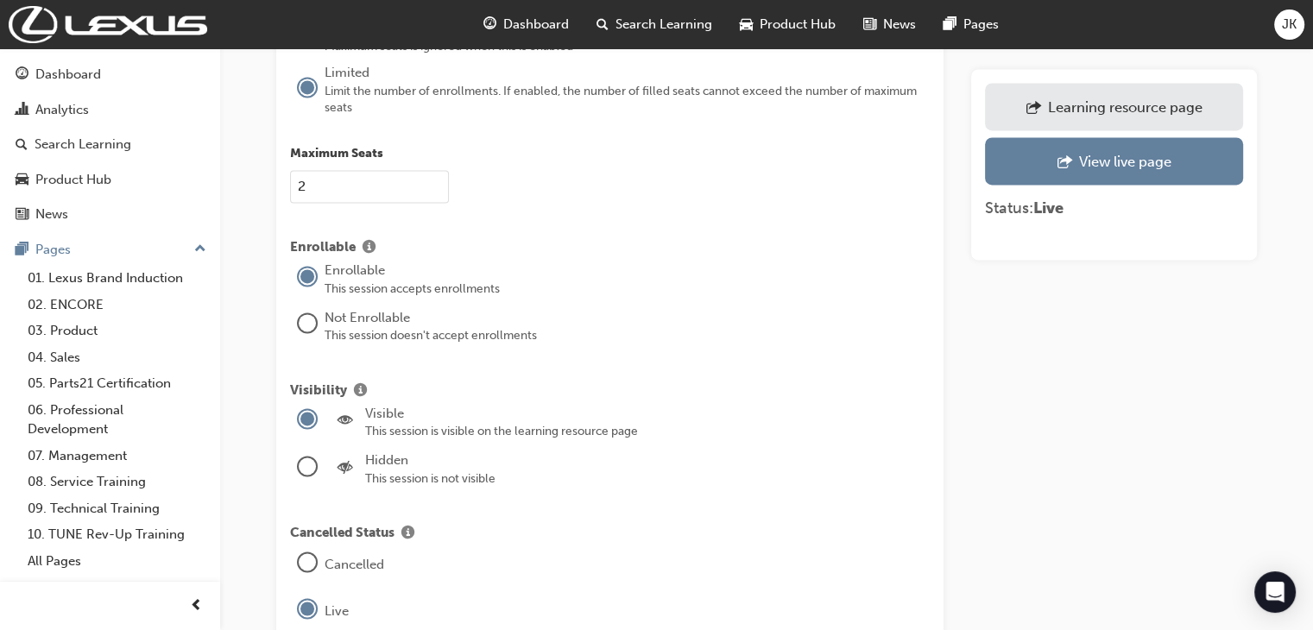
scroll to position [2590, 0]
click at [308, 311] on div at bounding box center [307, 319] width 17 height 17
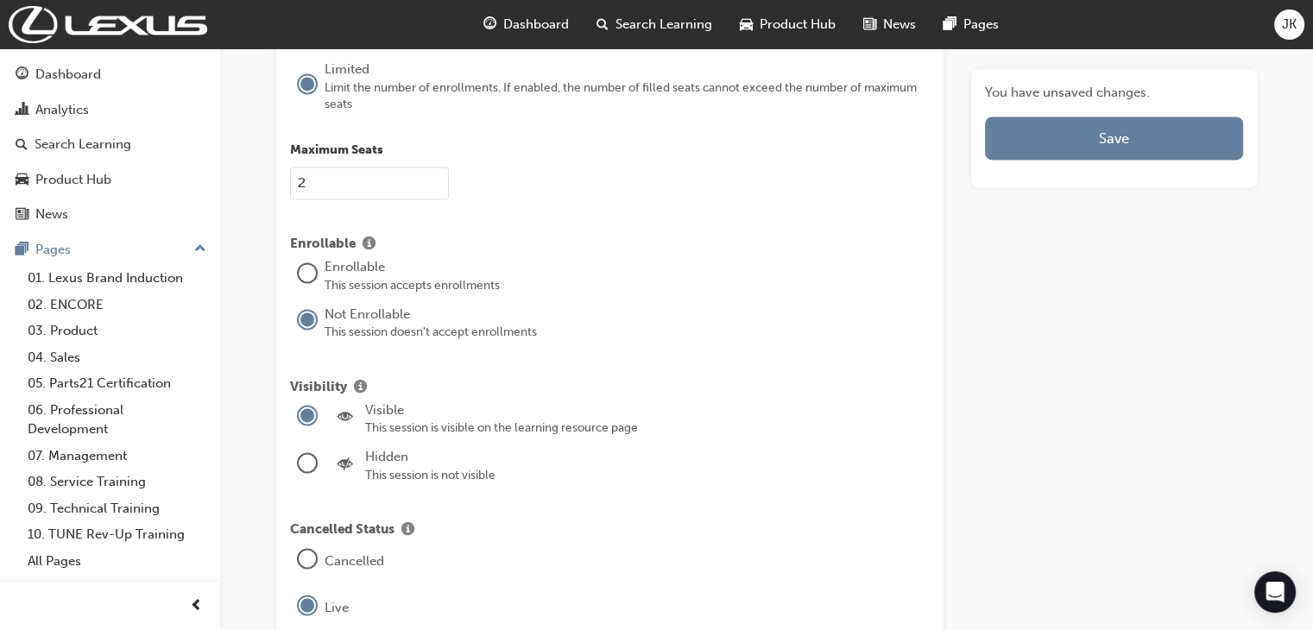
click at [311, 454] on div at bounding box center [307, 462] width 17 height 17
click at [306, 550] on div at bounding box center [307, 558] width 17 height 17
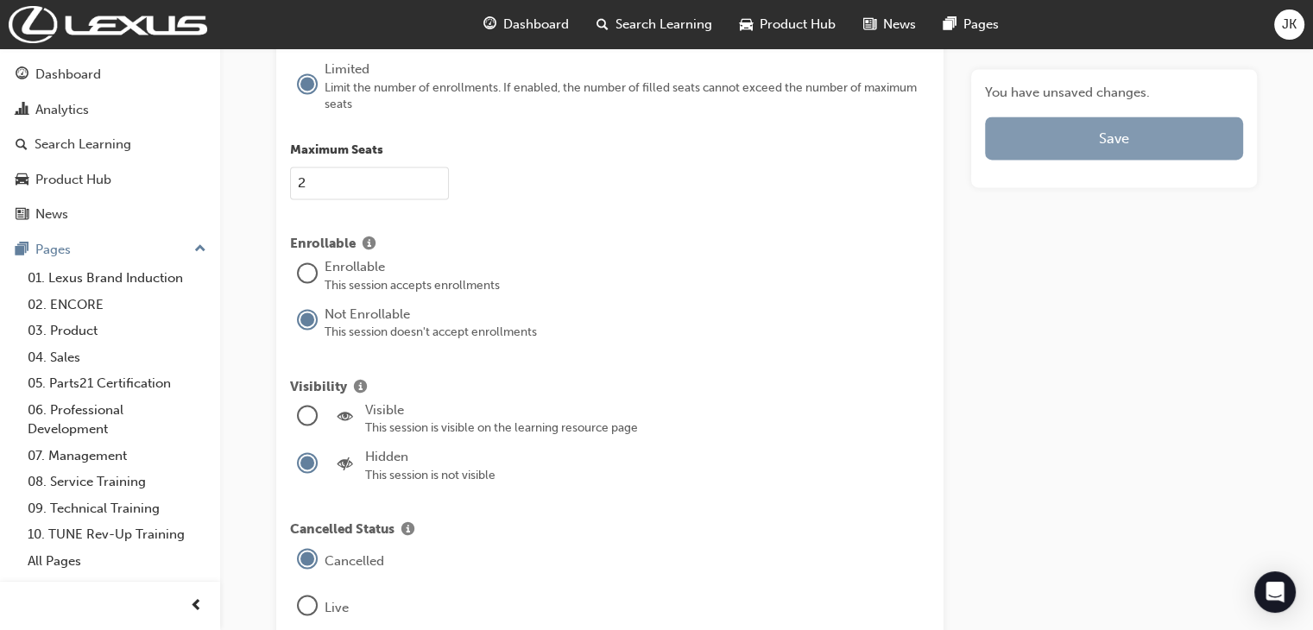
click at [1119, 143] on button "Save" at bounding box center [1114, 138] width 258 height 43
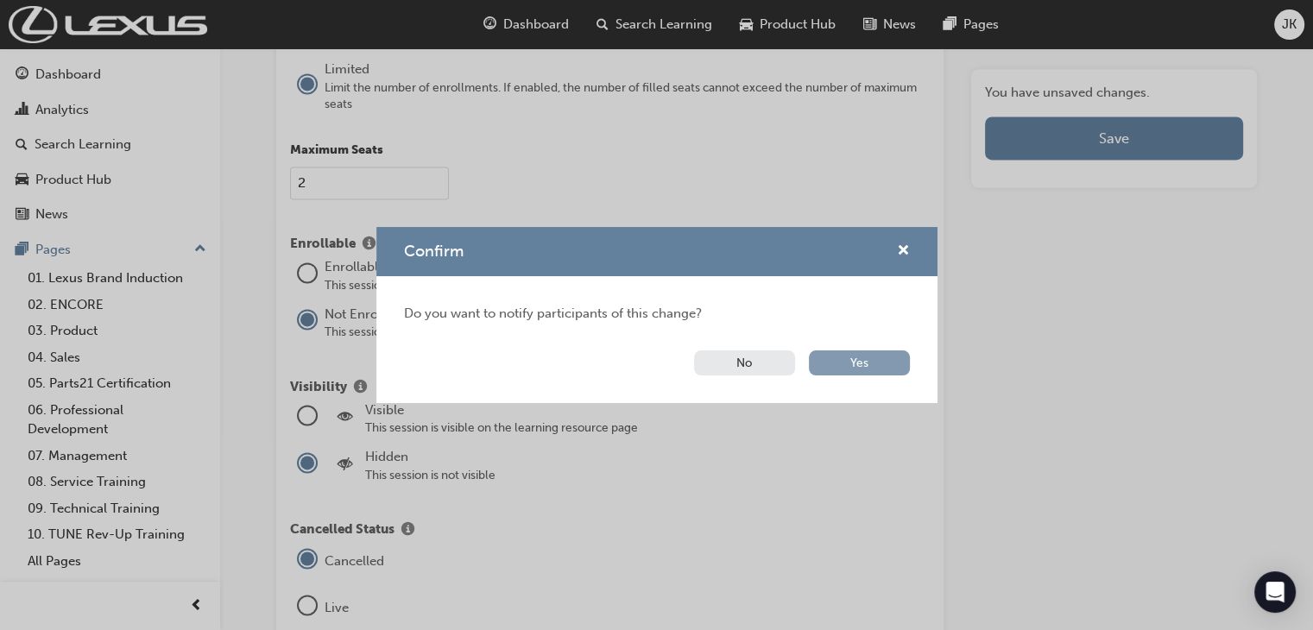
click at [865, 367] on button "Yes" at bounding box center [859, 363] width 101 height 25
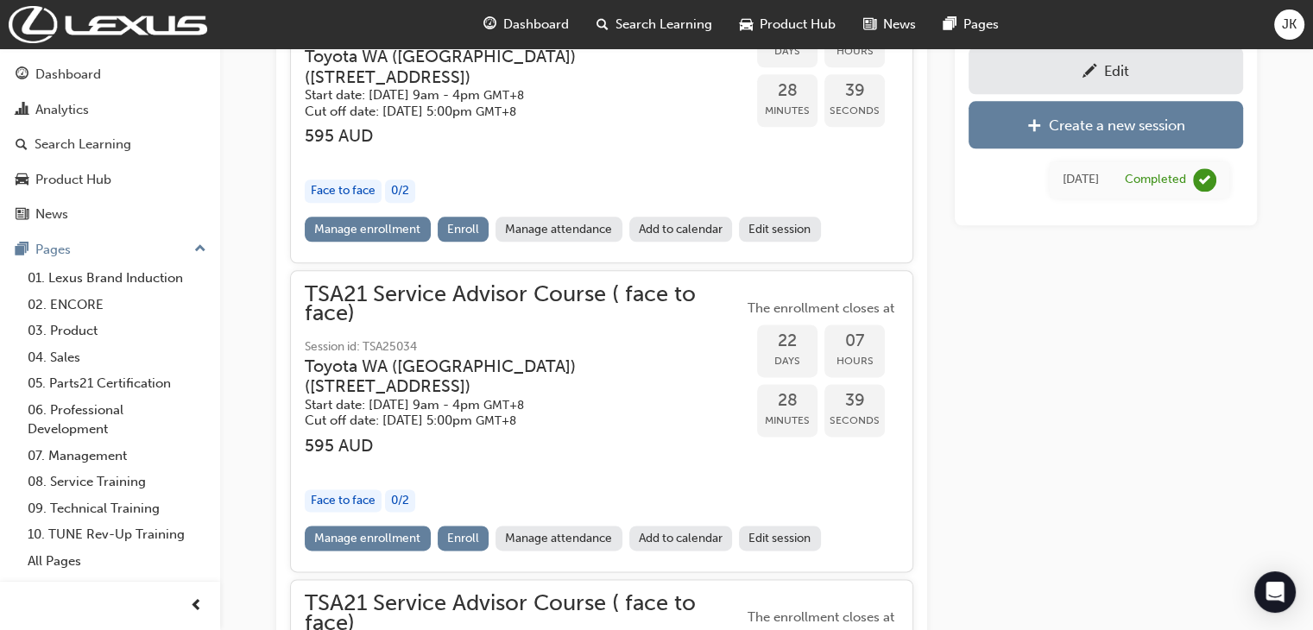
scroll to position [2289, 0]
